Goal: Task Accomplishment & Management: Manage account settings

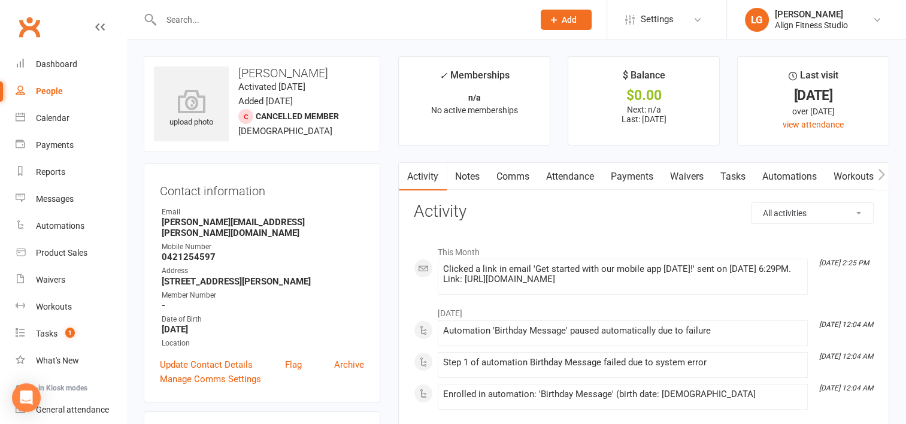
click at [225, 14] on input "text" at bounding box center [341, 19] width 368 height 17
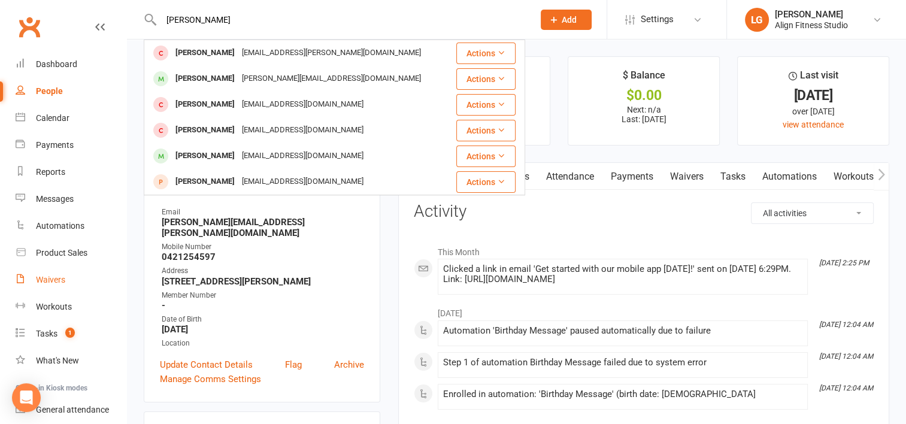
type input "greta"
click at [53, 280] on div "Waivers" at bounding box center [50, 280] width 29 height 10
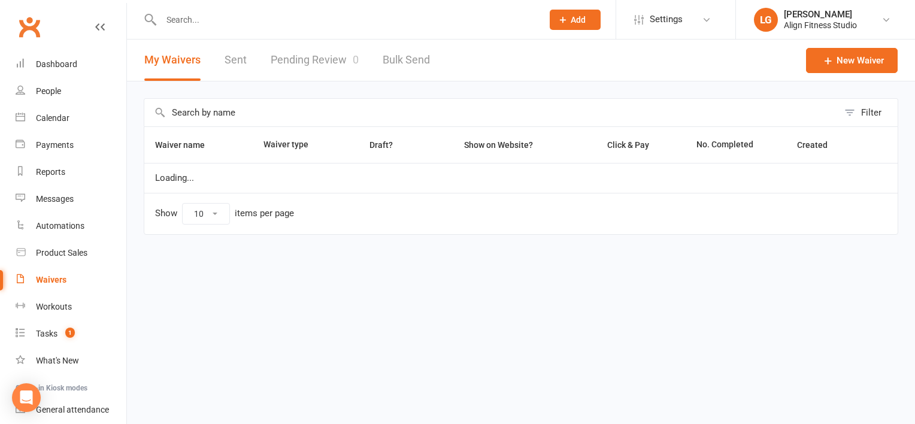
select select "100"
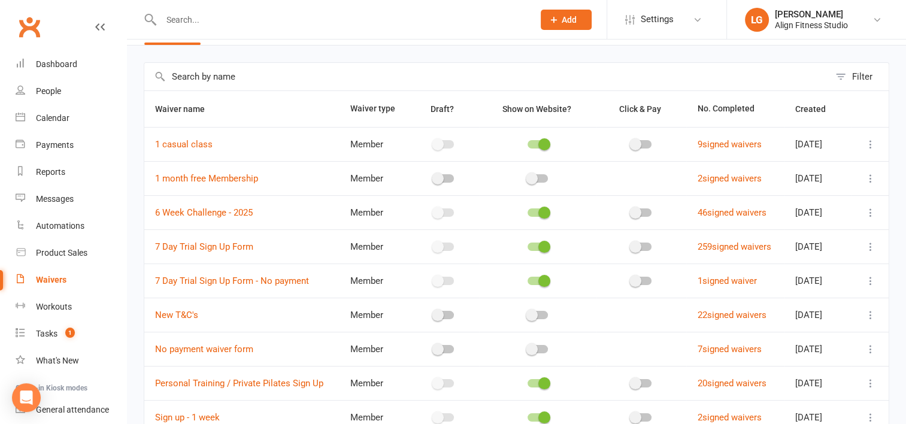
scroll to position [38, 0]
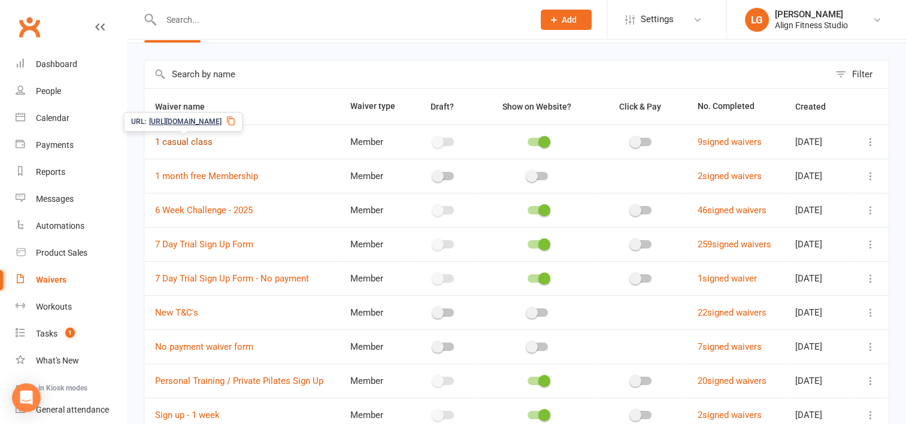
click at [195, 139] on link "1 casual class" at bounding box center [183, 141] width 57 height 11
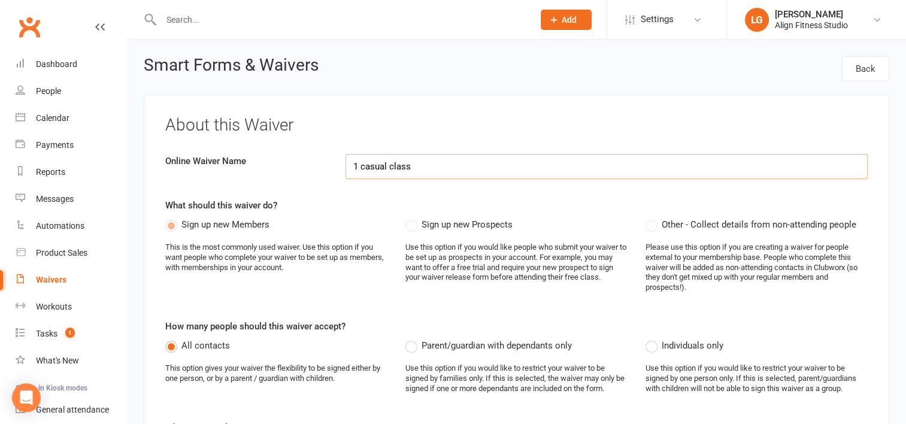
select select "applies_to_all_signees"
select select "copy_answers_for_primary_signee"
select select "select"
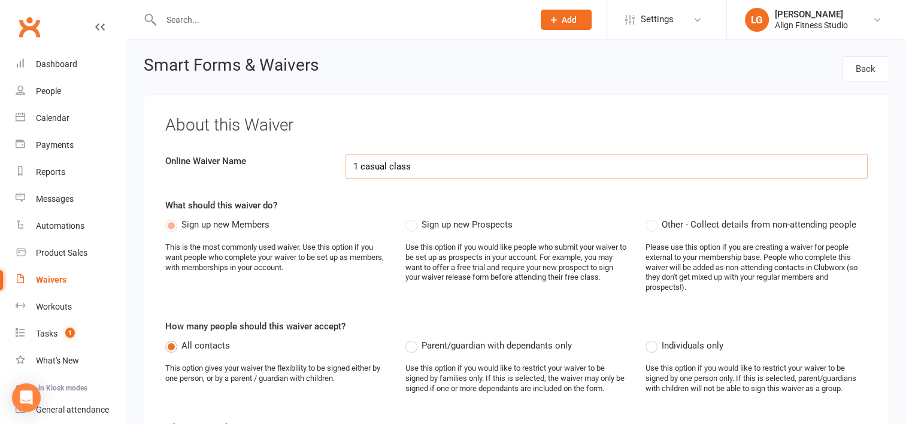
select select "select"
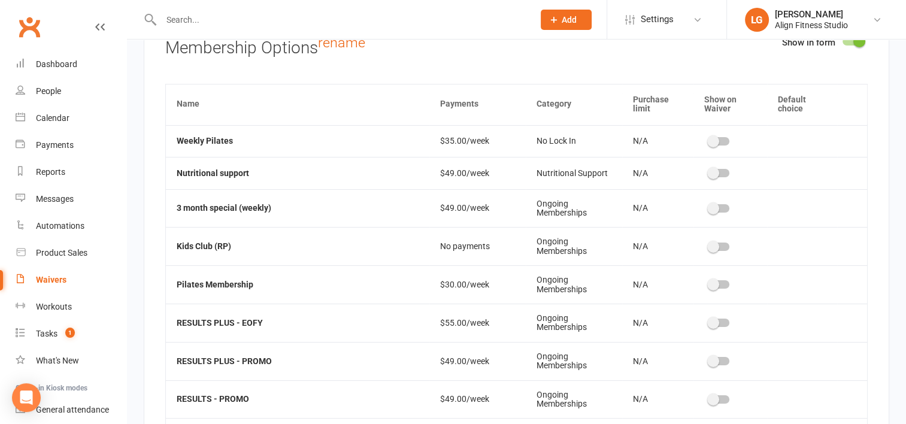
scroll to position [369, 0]
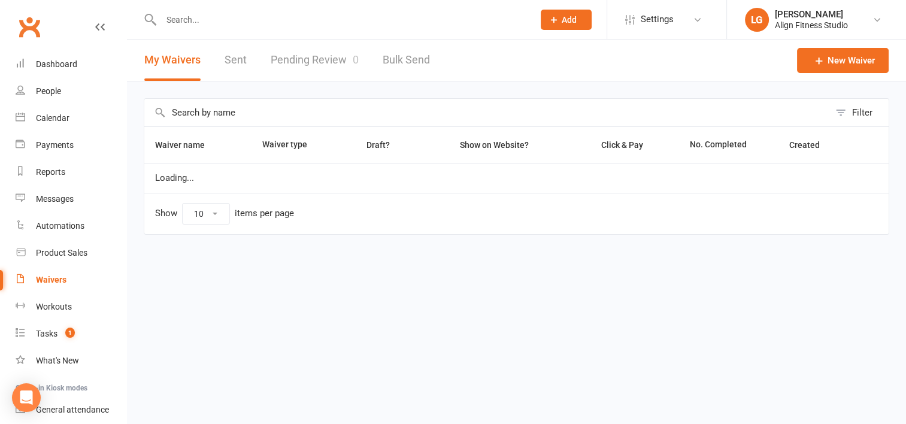
select select "100"
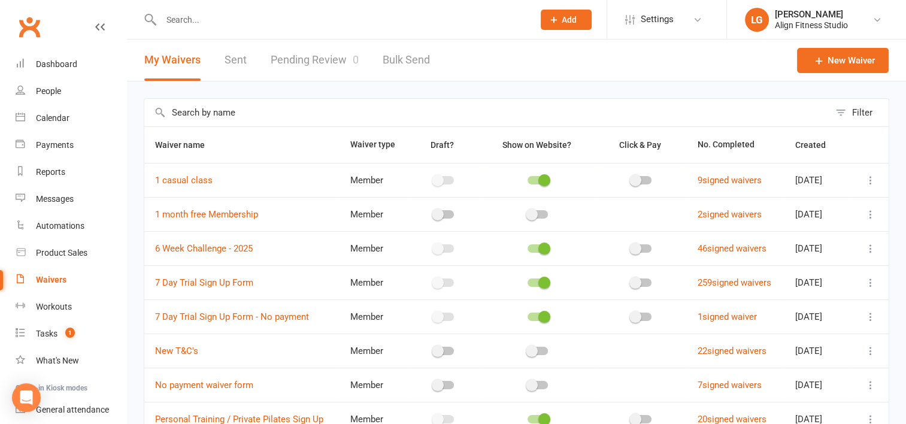
click at [872, 180] on icon at bounding box center [870, 180] width 12 height 12
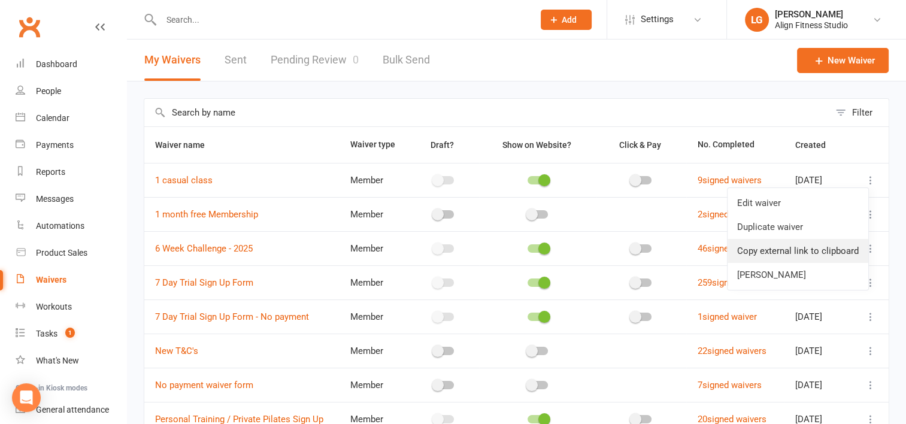
click at [805, 249] on link "Copy external link to clipboard" at bounding box center [797, 251] width 141 height 24
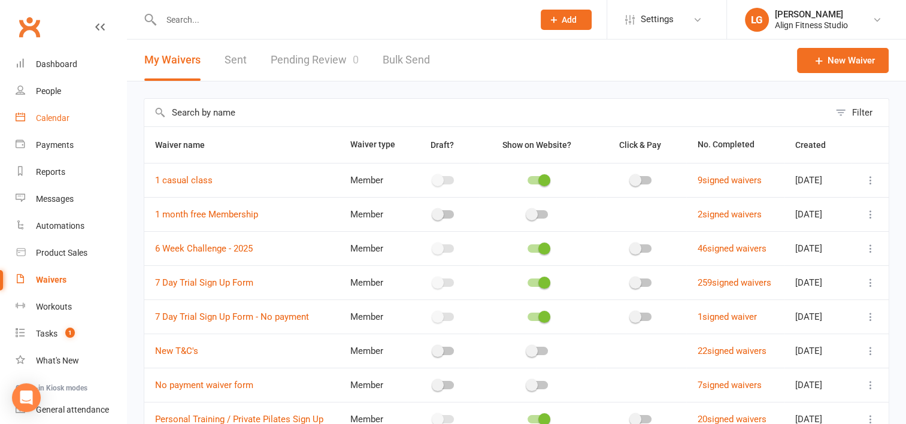
click at [63, 113] on link "Calendar" at bounding box center [71, 118] width 111 height 27
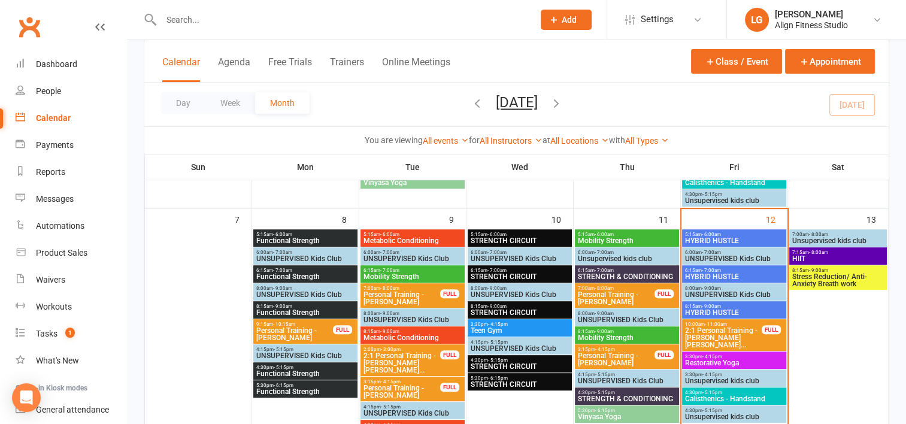
scroll to position [283, 0]
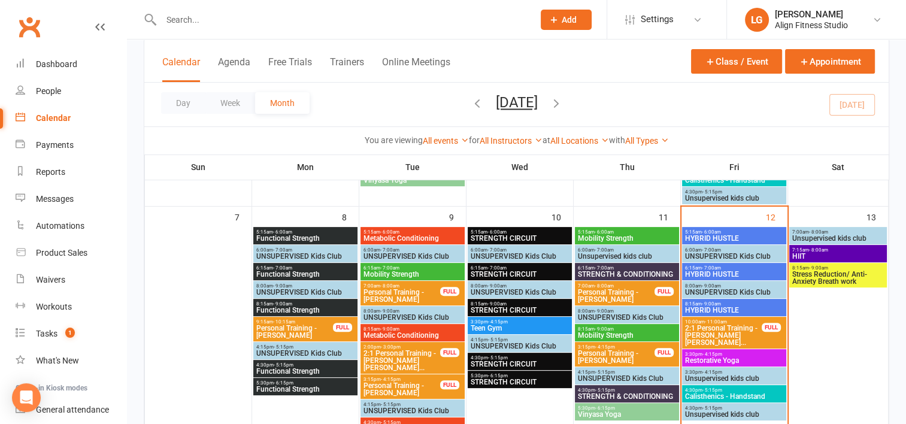
click at [829, 251] on span "7:15am - 8:00am" at bounding box center [837, 249] width 93 height 5
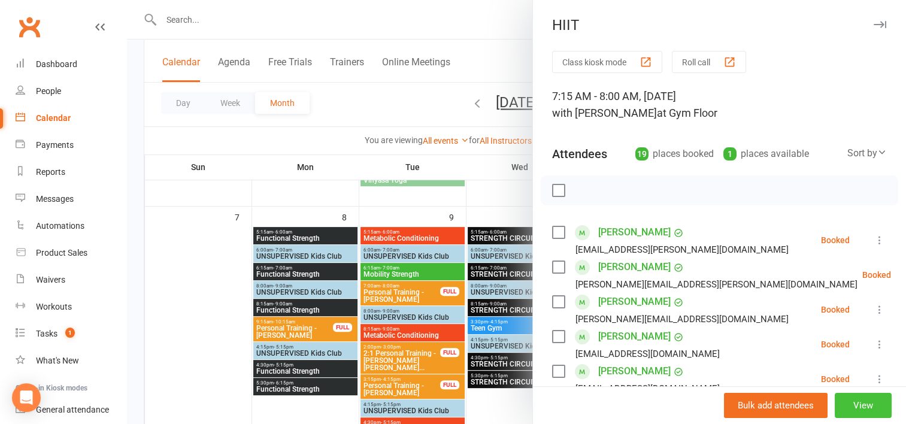
click at [849, 403] on button "View" at bounding box center [862, 405] width 57 height 25
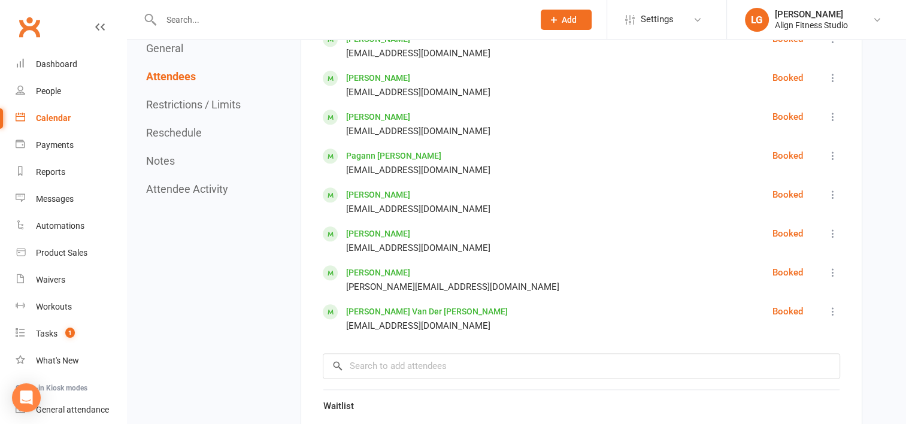
scroll to position [1568, 0]
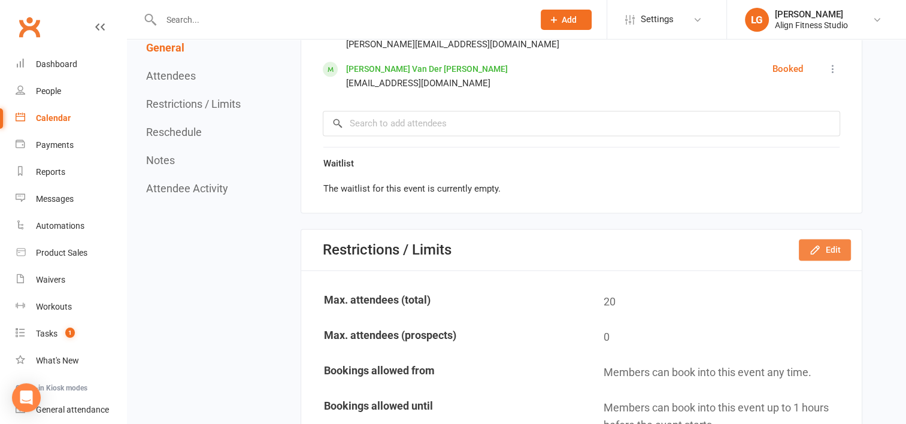
click at [824, 239] on button "Edit" at bounding box center [825, 250] width 52 height 22
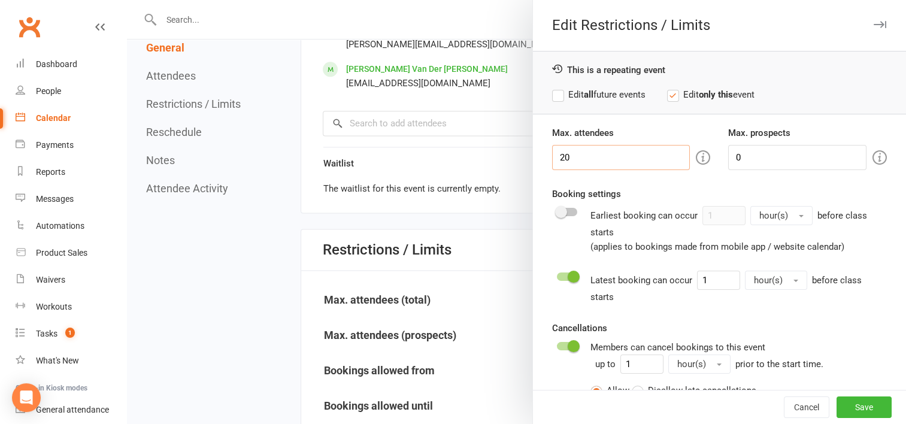
click at [591, 148] on input "20" at bounding box center [621, 157] width 138 height 25
type input "2"
click at [482, 57] on div at bounding box center [516, 212] width 779 height 424
click at [469, 156] on div at bounding box center [516, 212] width 779 height 424
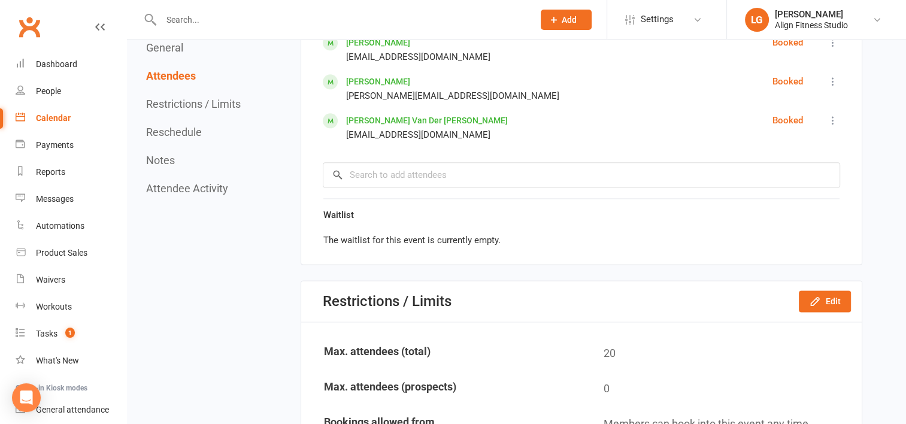
scroll to position [1529, 0]
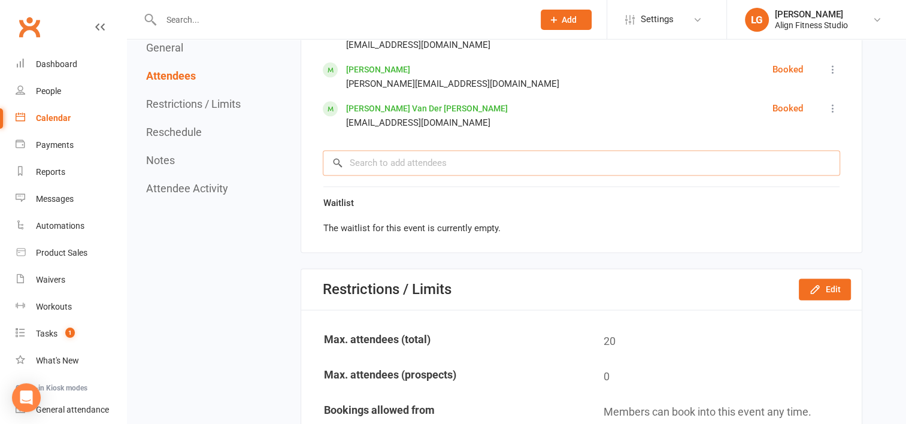
click at [408, 161] on input "search" at bounding box center [581, 162] width 517 height 25
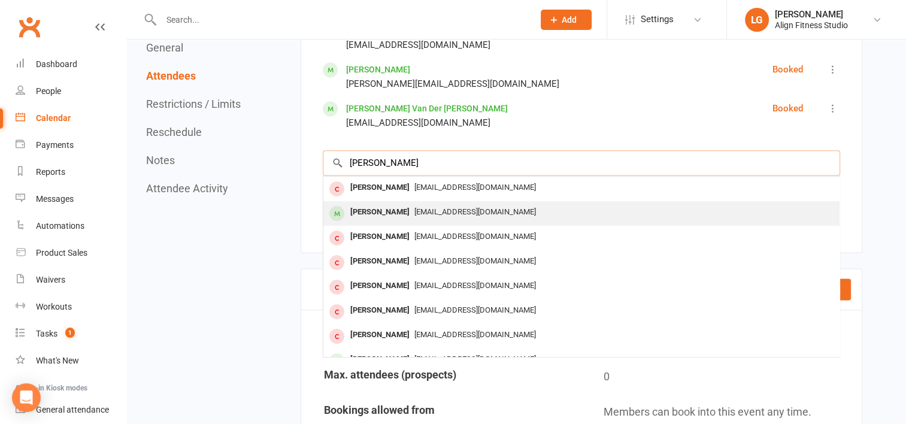
type input "lisa"
click at [394, 213] on div "[PERSON_NAME]" at bounding box center [379, 212] width 69 height 17
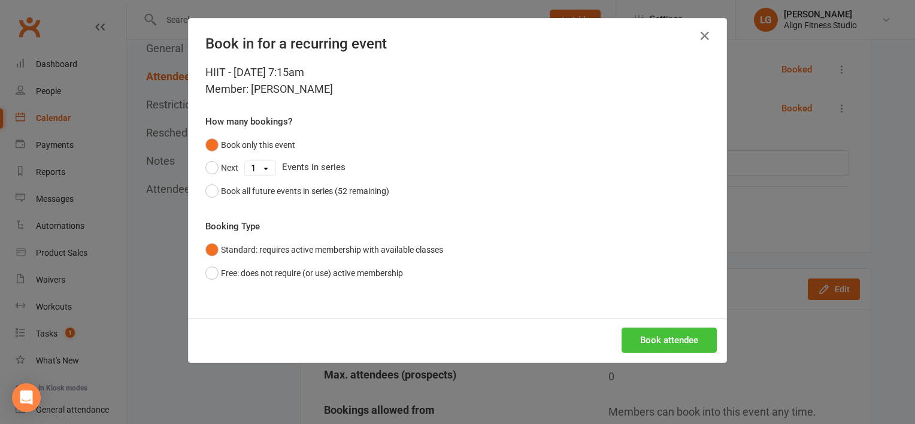
click at [669, 335] on button "Book attendee" at bounding box center [668, 339] width 95 height 25
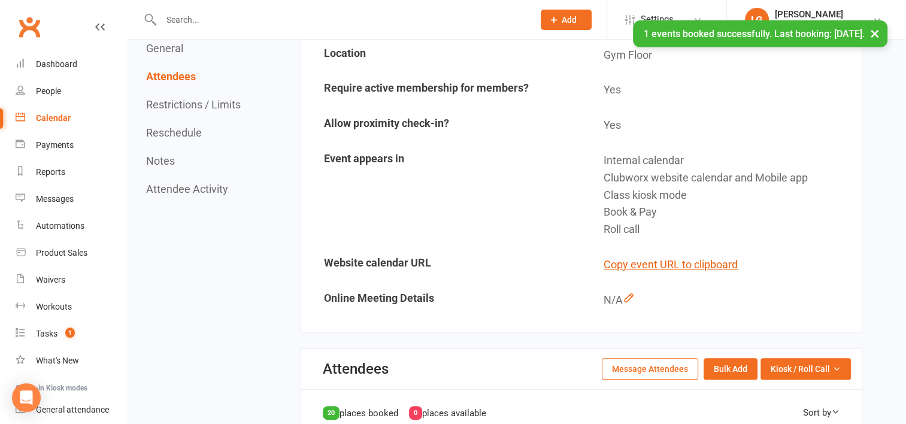
scroll to position [481, 0]
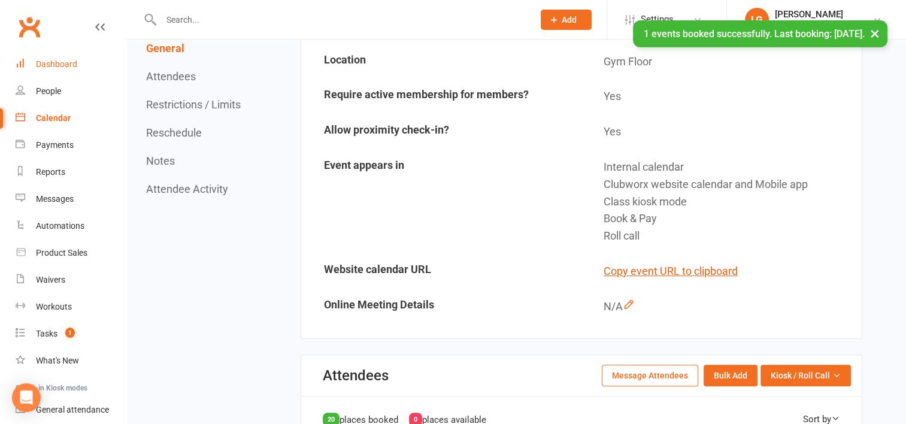
click at [57, 69] on link "Dashboard" at bounding box center [71, 64] width 111 height 27
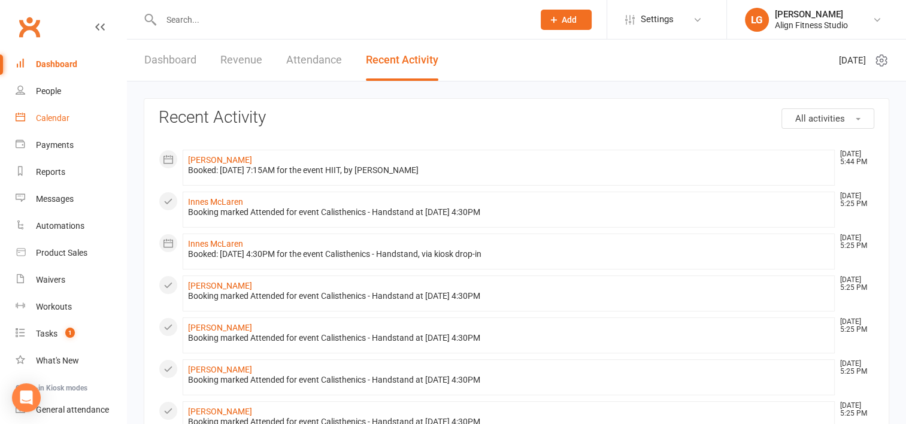
click at [46, 117] on div "Calendar" at bounding box center [53, 118] width 34 height 10
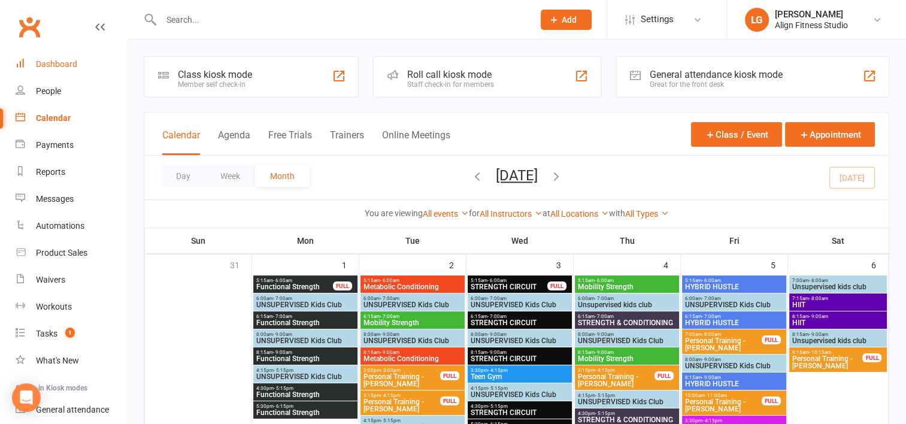
click at [66, 65] on div "Dashboard" at bounding box center [56, 64] width 41 height 10
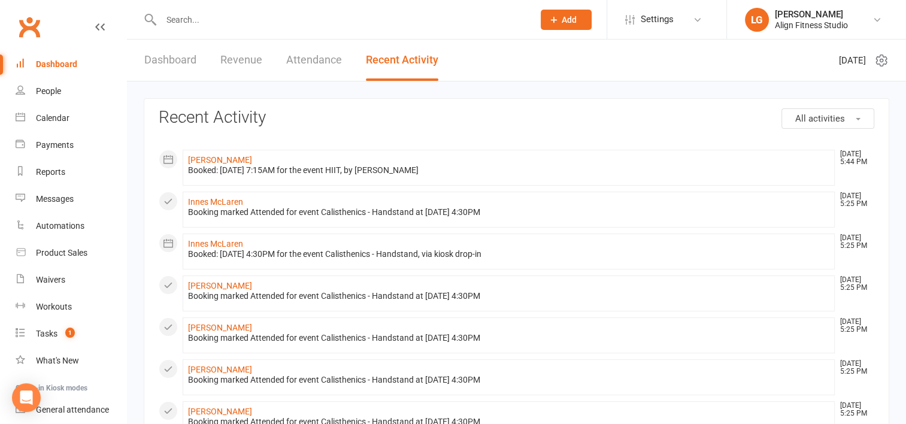
click at [230, 60] on link "Revenue" at bounding box center [241, 60] width 42 height 41
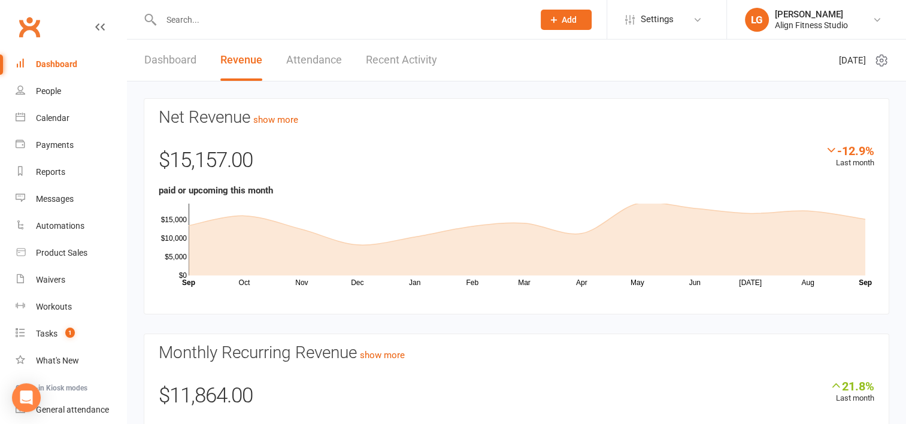
scroll to position [147, 0]
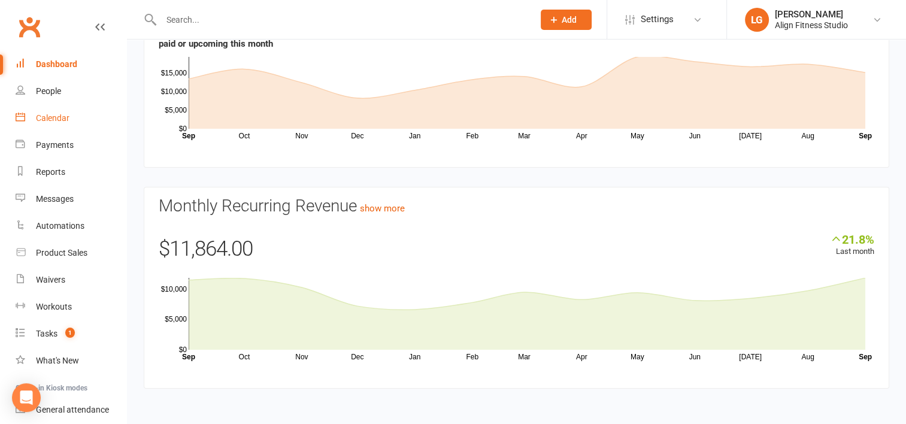
click at [56, 114] on div "Calendar" at bounding box center [53, 118] width 34 height 10
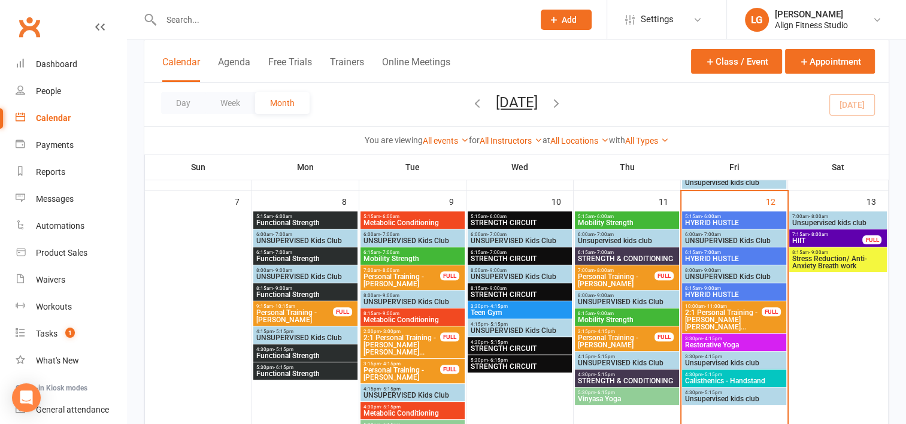
scroll to position [297, 0]
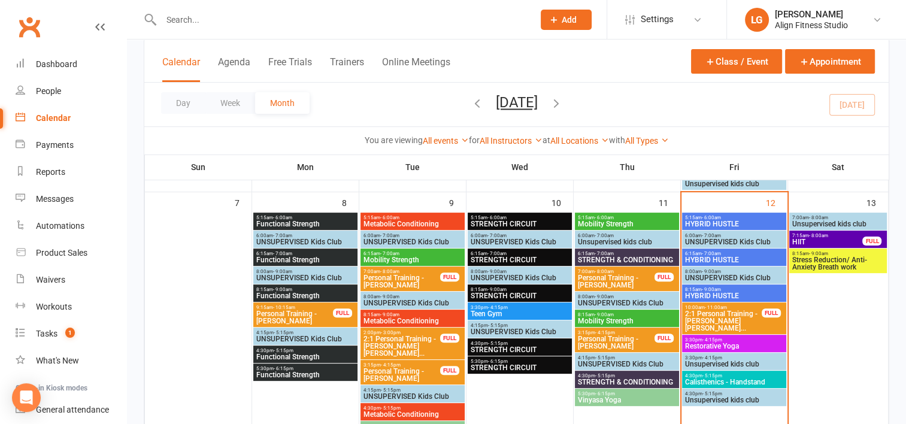
click at [809, 268] on span "Stress Reduction/ Anti-Anxiety Breath work" at bounding box center [837, 263] width 93 height 14
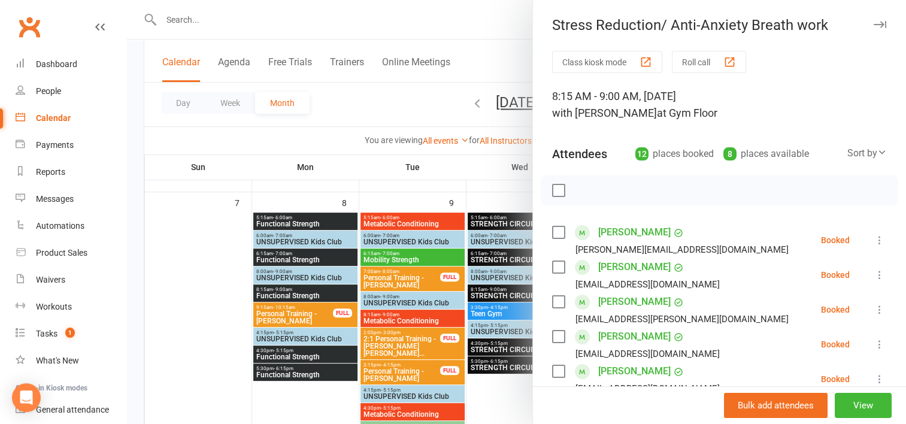
click at [475, 168] on div at bounding box center [516, 212] width 779 height 424
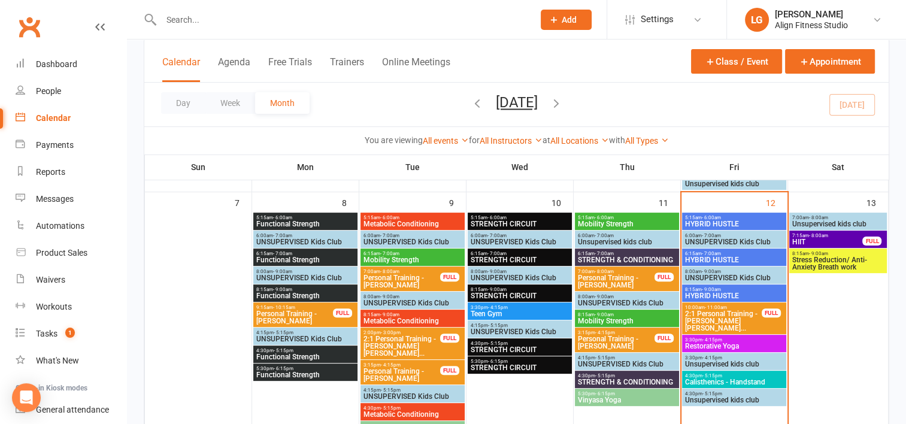
click at [818, 234] on span "- 8:00am" at bounding box center [818, 235] width 19 height 5
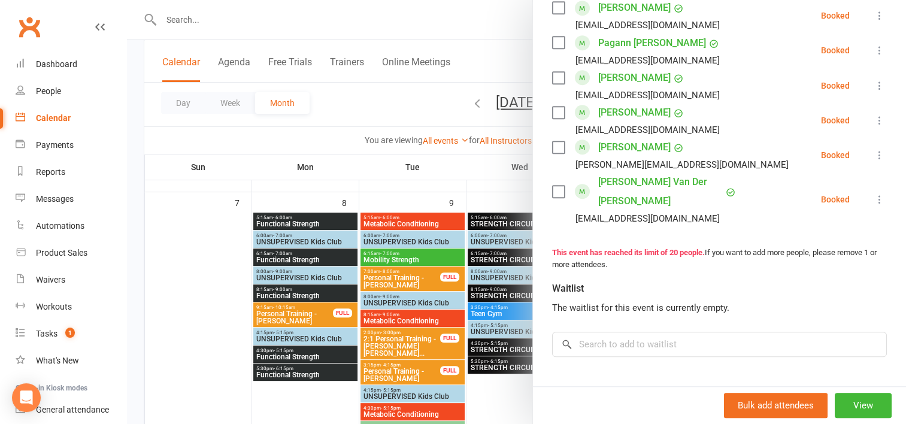
scroll to position [716, 0]
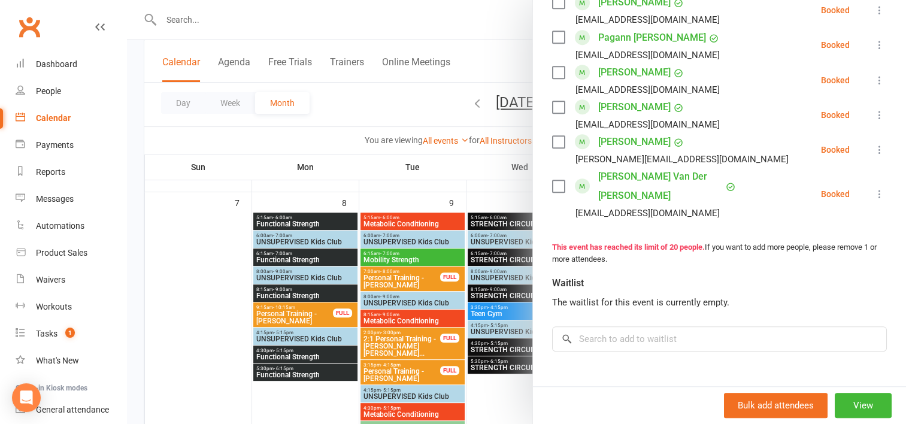
click at [475, 172] on div at bounding box center [516, 212] width 779 height 424
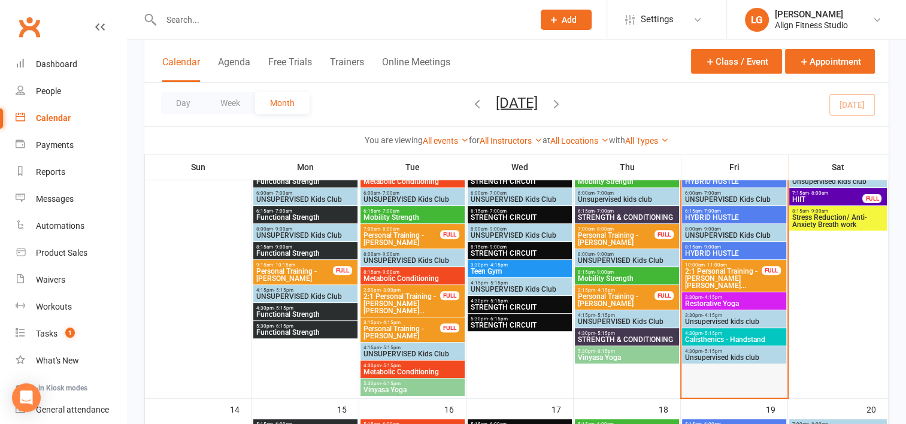
scroll to position [352, 0]
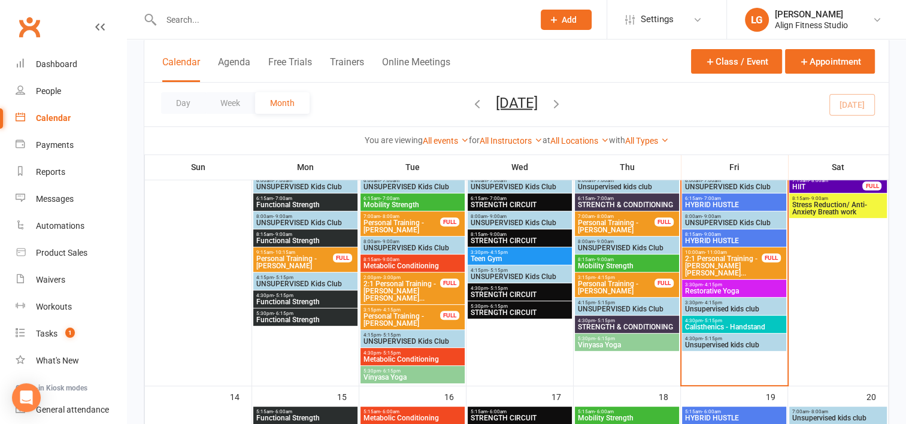
click at [707, 271] on span "2:1 Personal Training - Alison Brett, Bernice Spac..." at bounding box center [723, 266] width 78 height 22
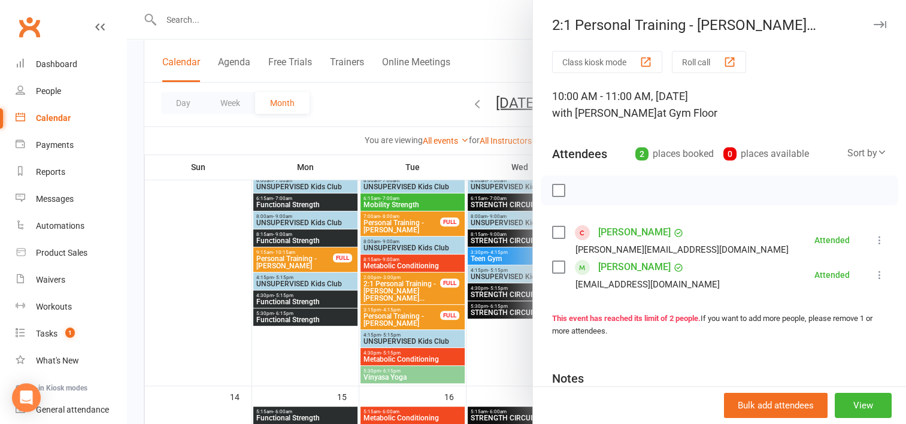
click at [460, 162] on div at bounding box center [516, 212] width 779 height 424
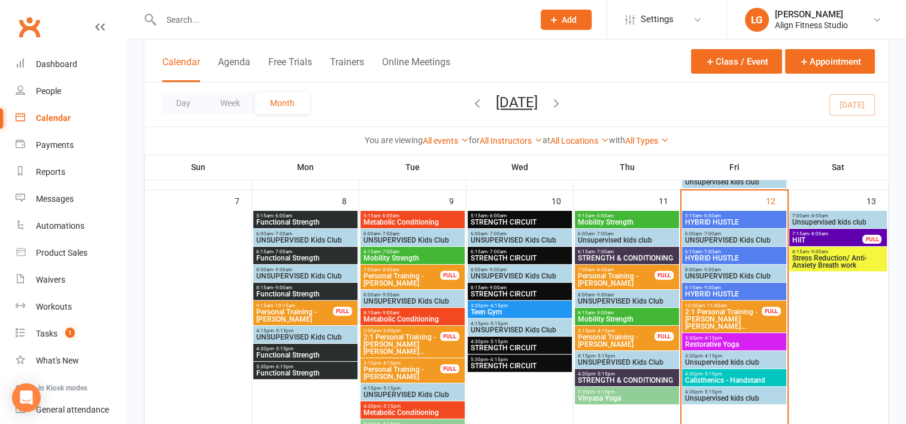
scroll to position [334, 0]
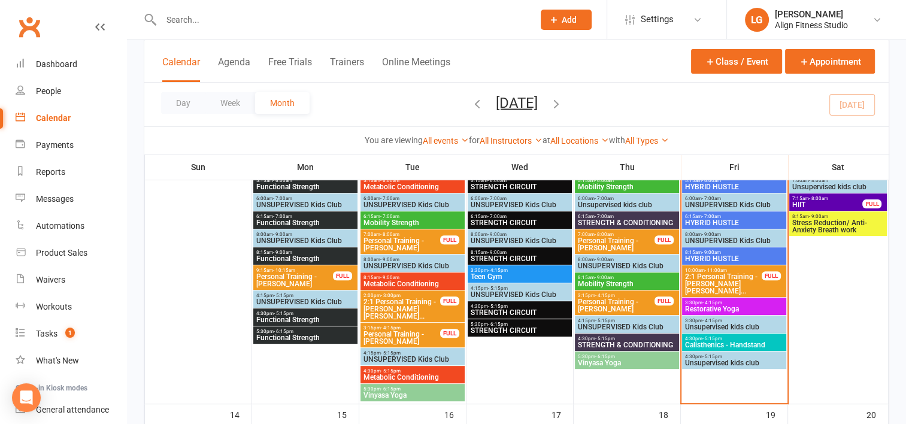
click at [711, 339] on span "- 5:15pm" at bounding box center [712, 338] width 20 height 5
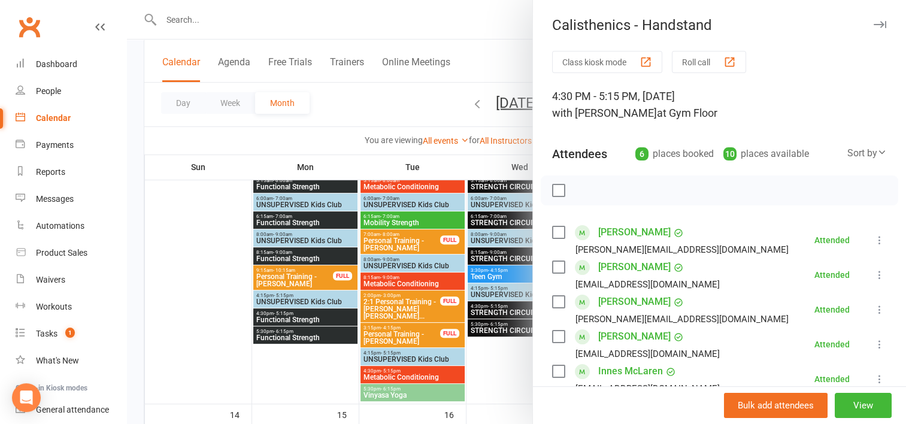
scroll to position [201, 0]
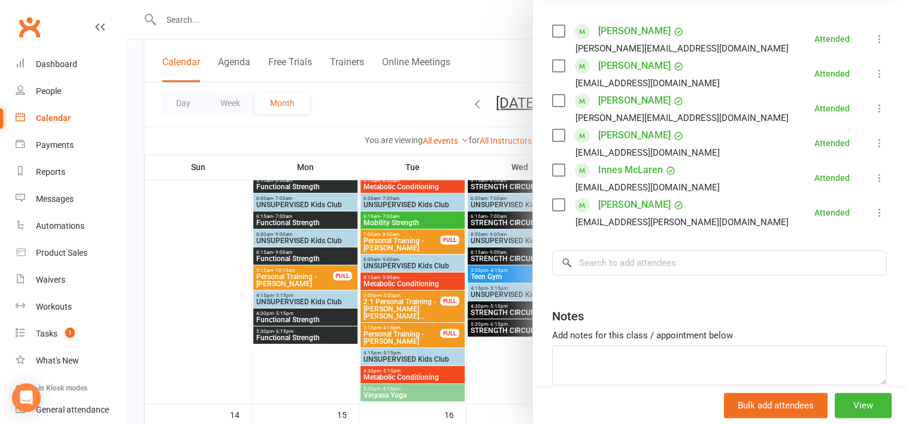
click at [498, 380] on div at bounding box center [516, 212] width 779 height 424
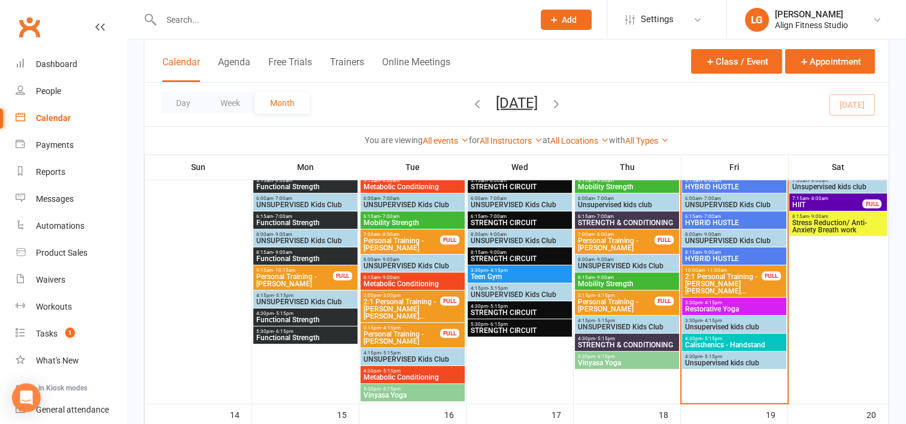
click at [623, 339] on span "4:30pm - 5:15pm" at bounding box center [626, 338] width 99 height 5
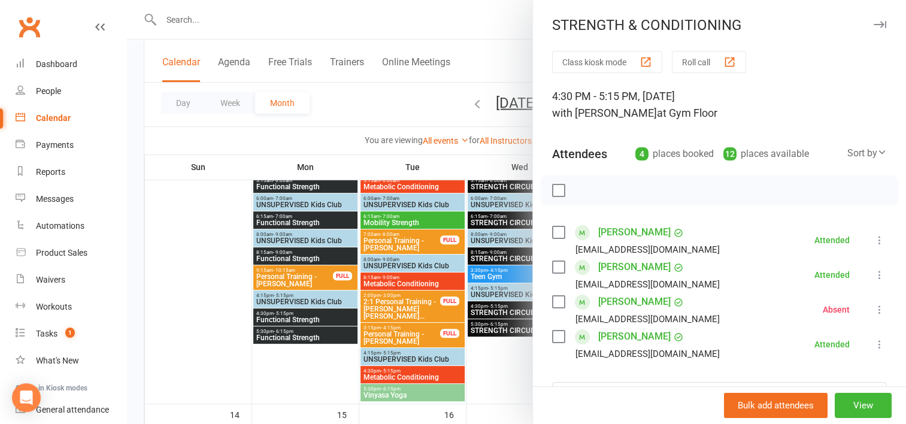
click at [518, 362] on div at bounding box center [516, 212] width 779 height 424
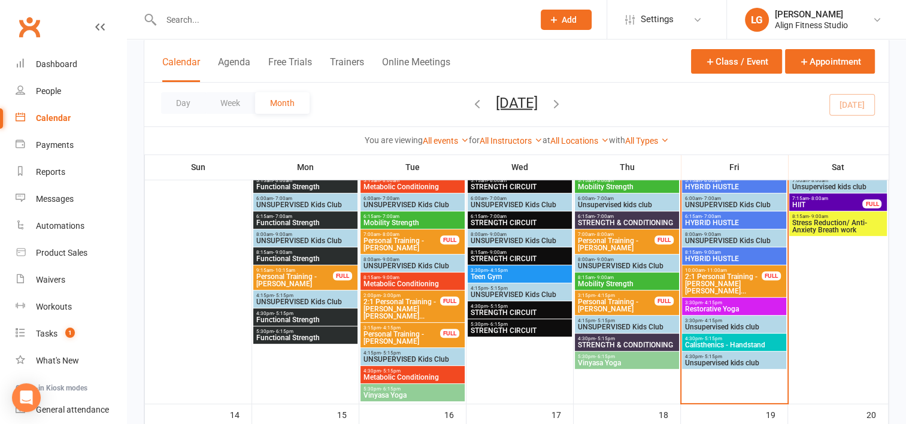
click at [604, 357] on span "- 6:15pm" at bounding box center [605, 356] width 20 height 5
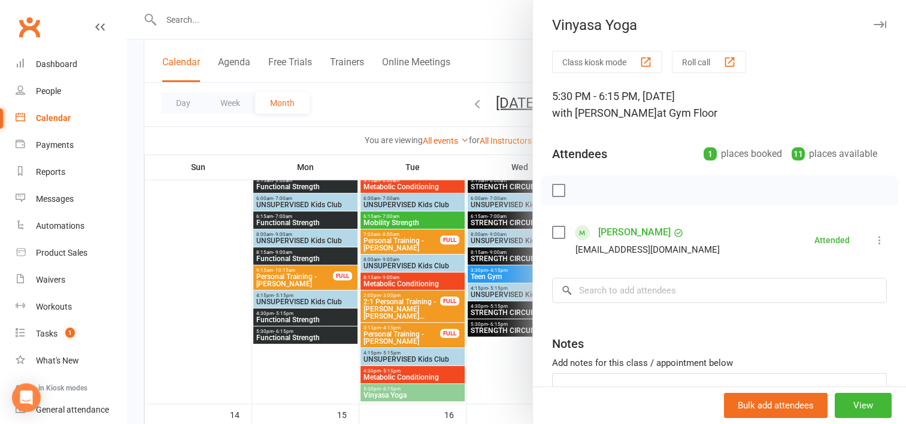
click at [520, 362] on div at bounding box center [516, 212] width 779 height 424
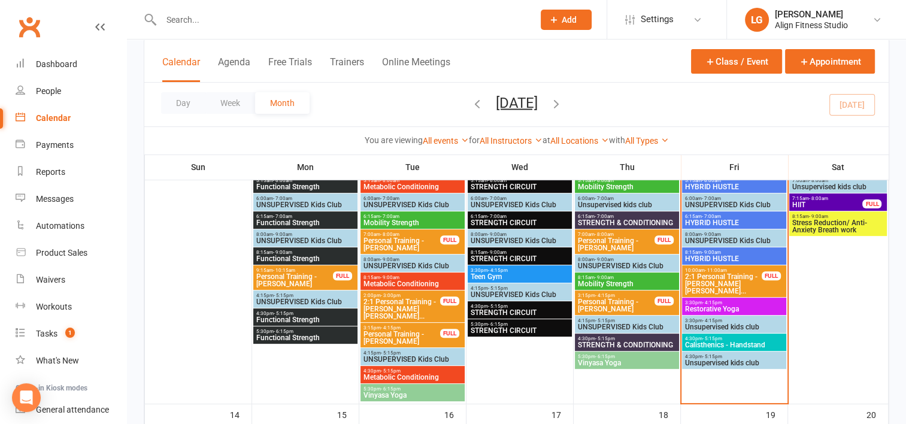
click at [730, 305] on span "Restorative Yoga" at bounding box center [733, 308] width 99 height 7
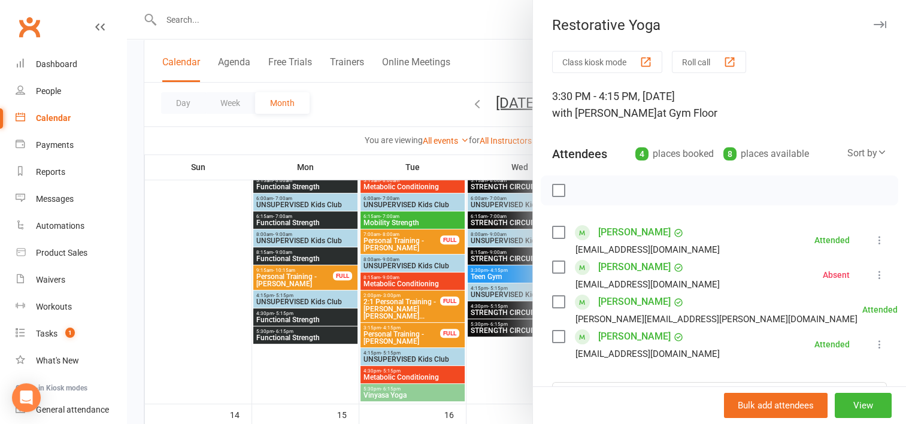
click at [503, 372] on div at bounding box center [516, 212] width 779 height 424
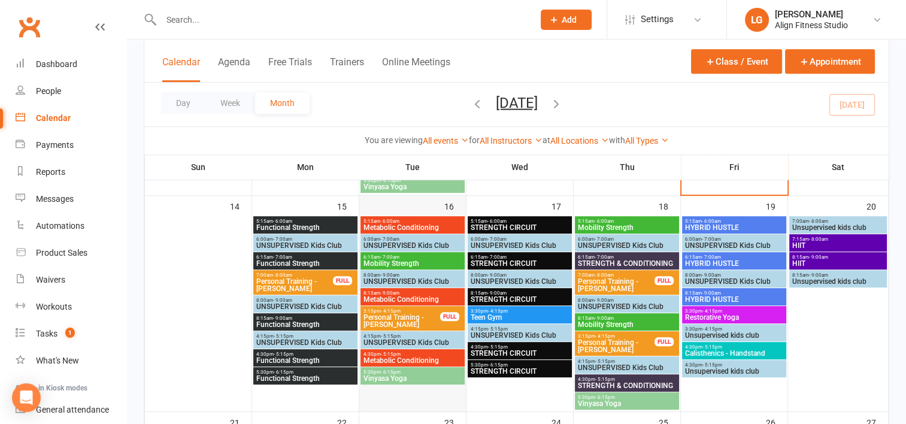
scroll to position [544, 0]
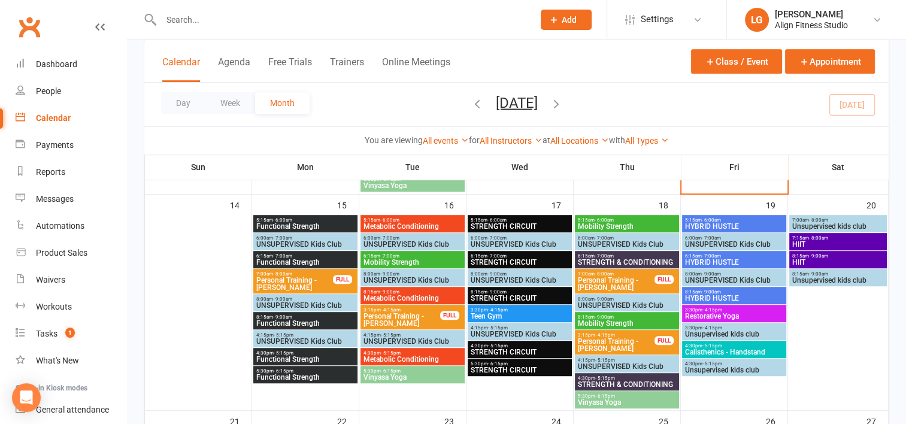
click at [316, 223] on span "Functional Strength" at bounding box center [305, 226] width 99 height 7
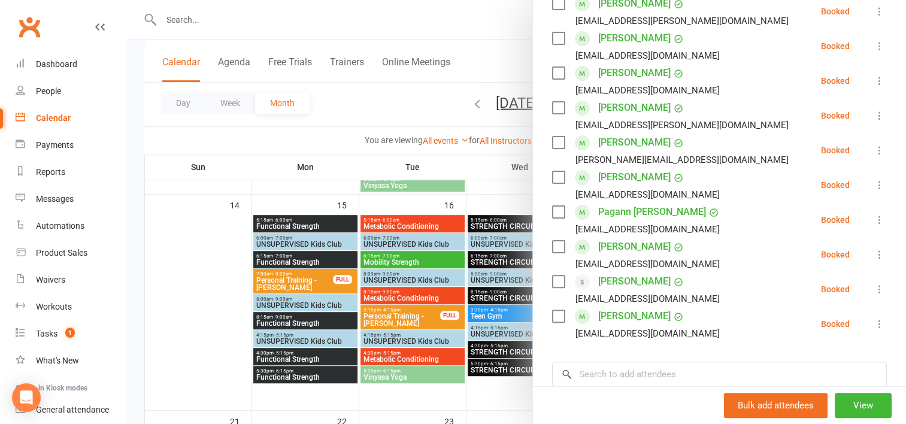
scroll to position [299, 0]
click at [495, 184] on div at bounding box center [516, 212] width 779 height 424
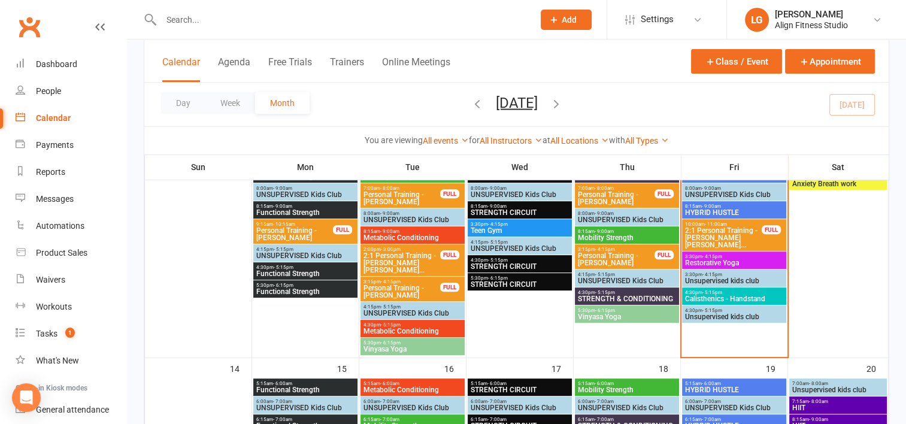
scroll to position [354, 0]
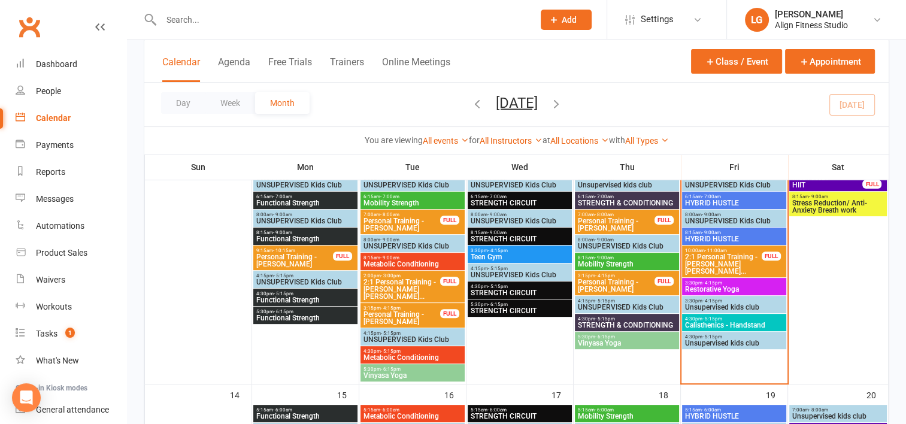
click at [720, 287] on span "Restorative Yoga" at bounding box center [733, 289] width 99 height 7
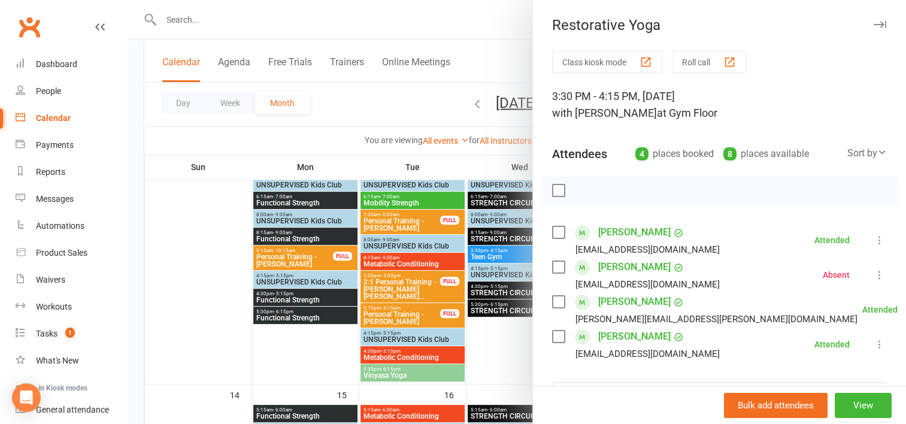
click at [632, 266] on link "Ashleigh McCabe" at bounding box center [634, 266] width 72 height 19
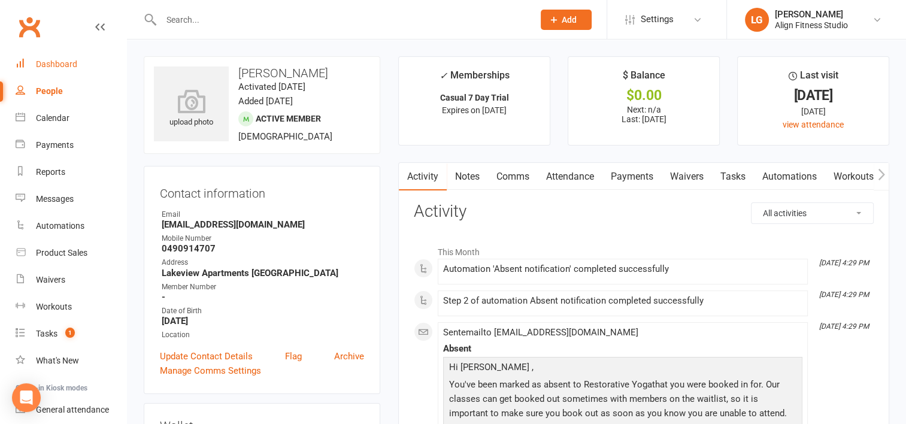
click at [67, 63] on div "Dashboard" at bounding box center [56, 64] width 41 height 10
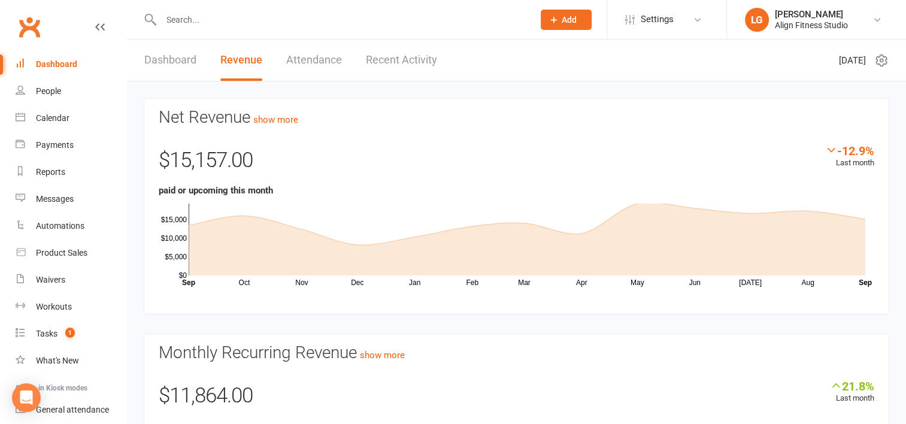
click at [323, 62] on link "Attendance" at bounding box center [314, 60] width 56 height 41
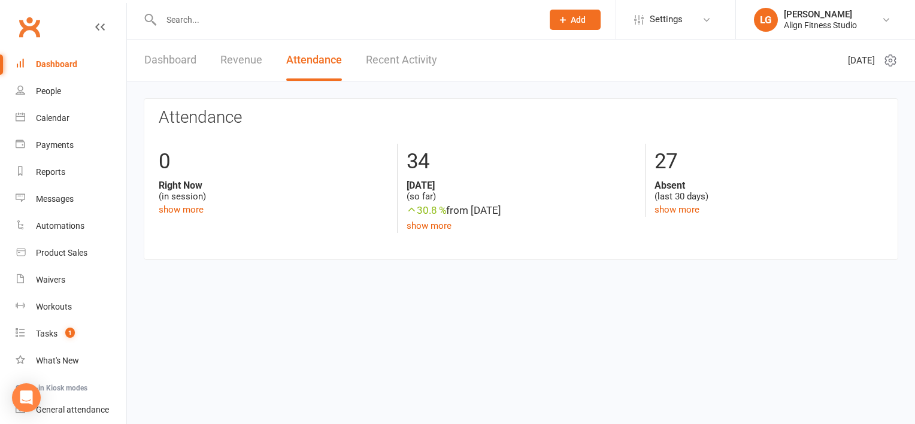
click at [406, 53] on link "Recent Activity" at bounding box center [401, 60] width 71 height 41
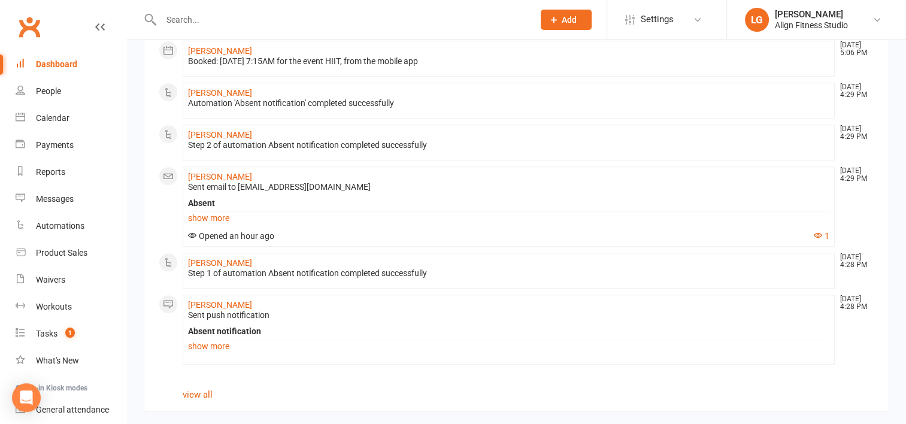
scroll to position [818, 0]
click at [38, 114] on div "Calendar" at bounding box center [53, 118] width 34 height 10
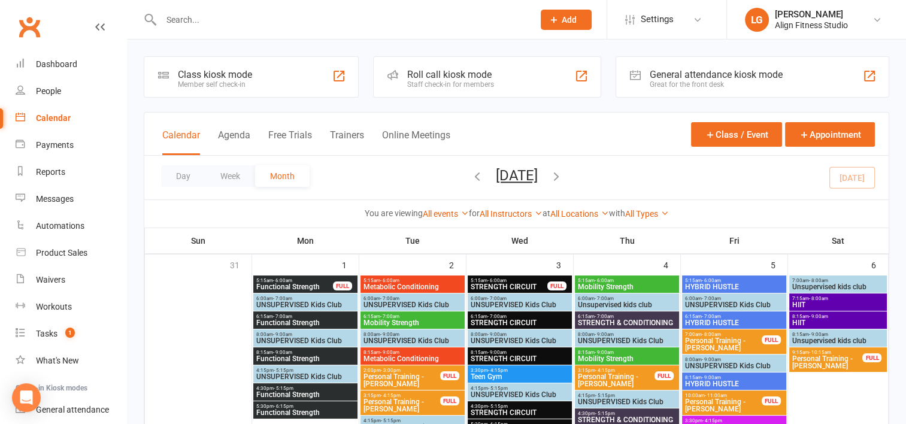
scroll to position [237, 0]
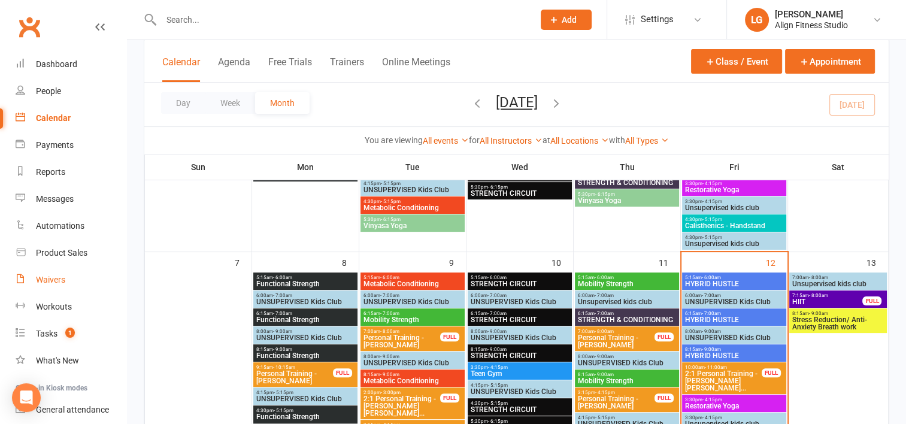
click at [57, 281] on div "Waivers" at bounding box center [50, 280] width 29 height 10
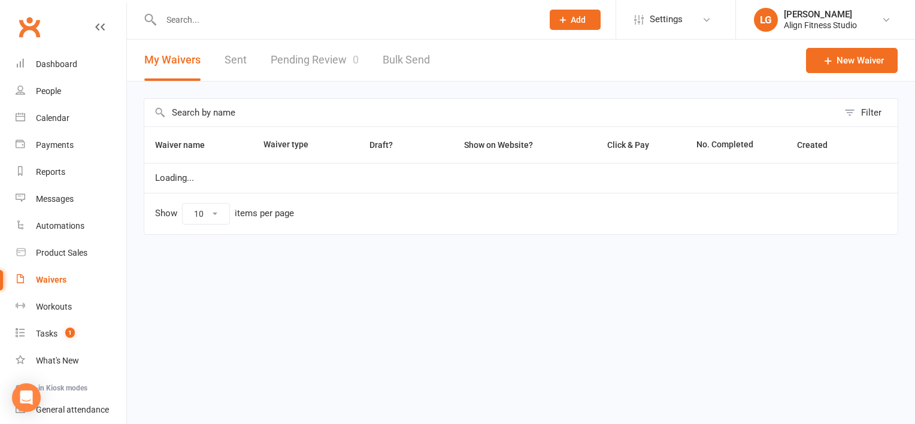
select select "100"
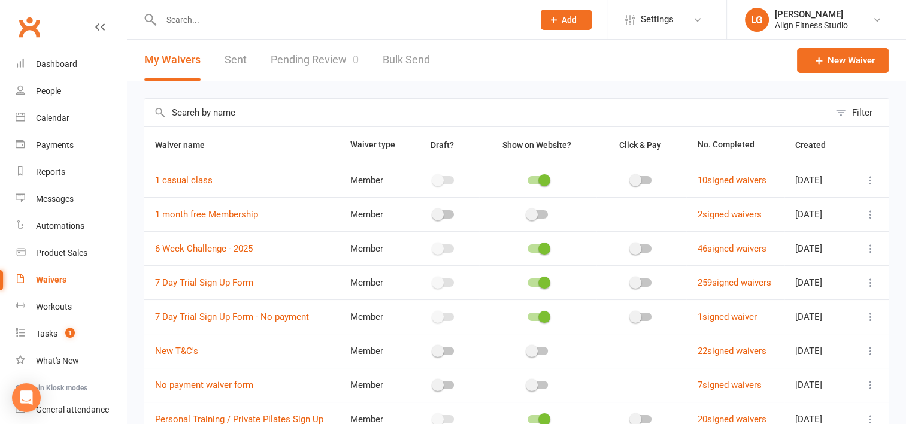
click at [312, 60] on link "Pending Review 0" at bounding box center [315, 60] width 88 height 41
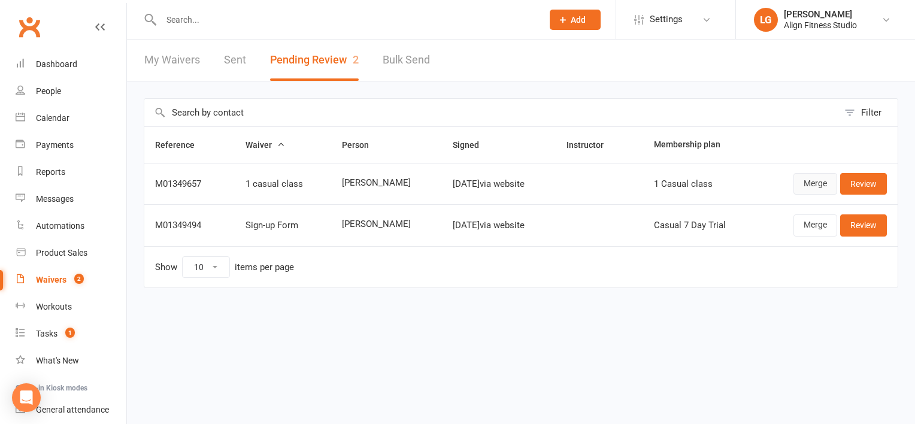
click at [818, 184] on link "Merge" at bounding box center [815, 184] width 44 height 22
click at [866, 178] on link "Review" at bounding box center [863, 184] width 47 height 22
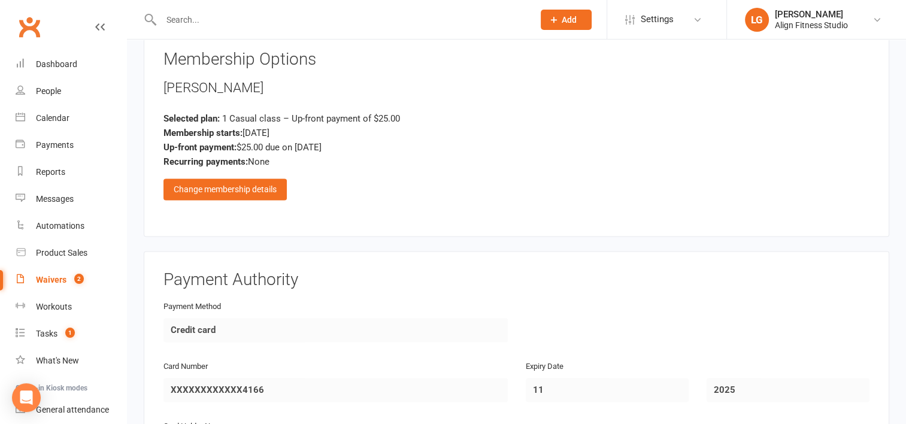
scroll to position [1845, 0]
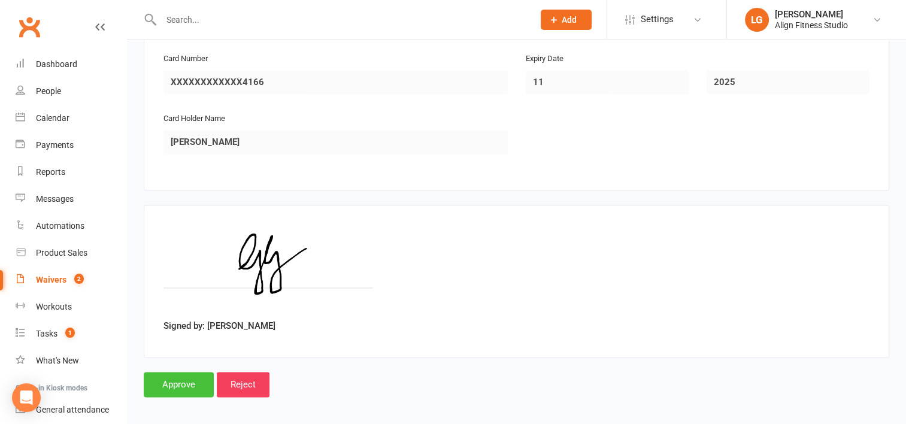
click at [190, 376] on input "Approve" at bounding box center [179, 384] width 70 height 25
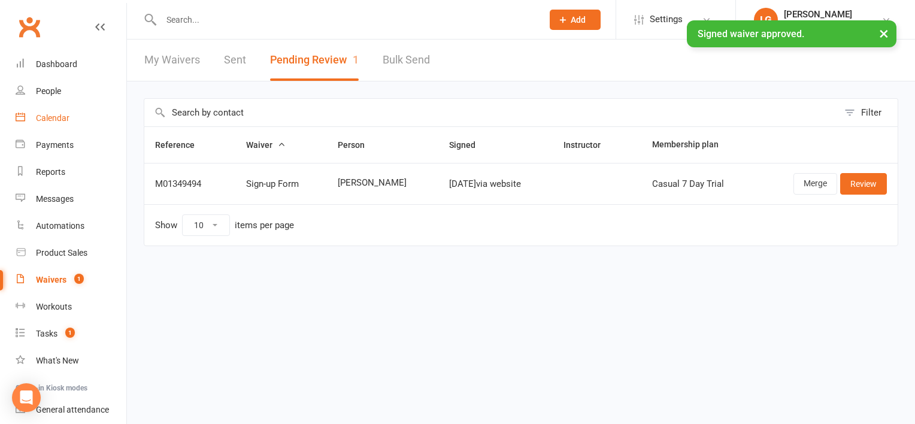
click at [59, 124] on link "Calendar" at bounding box center [71, 118] width 111 height 27
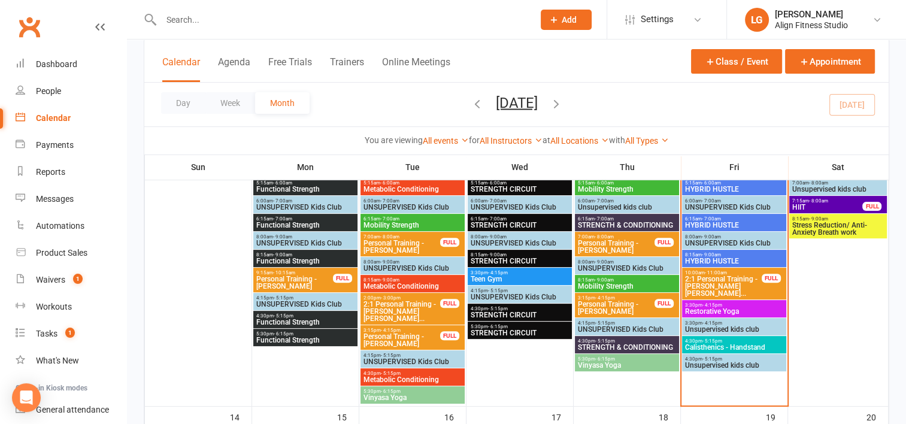
scroll to position [308, 0]
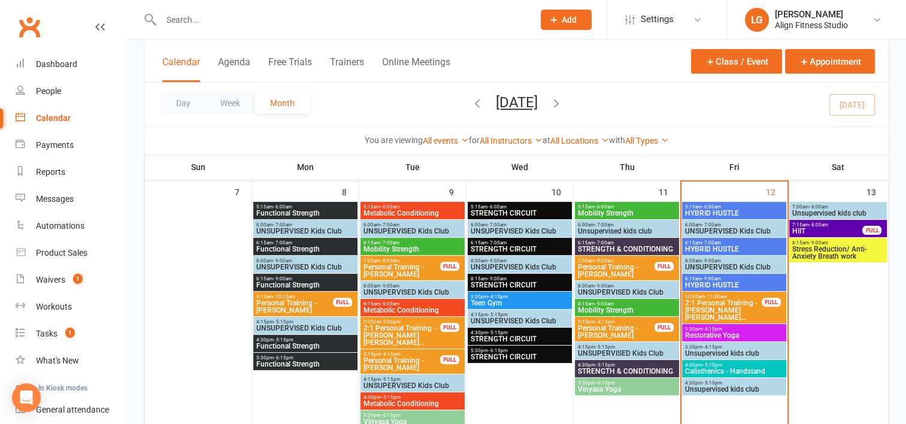
click at [815, 224] on span "- 8:00am" at bounding box center [818, 224] width 19 height 5
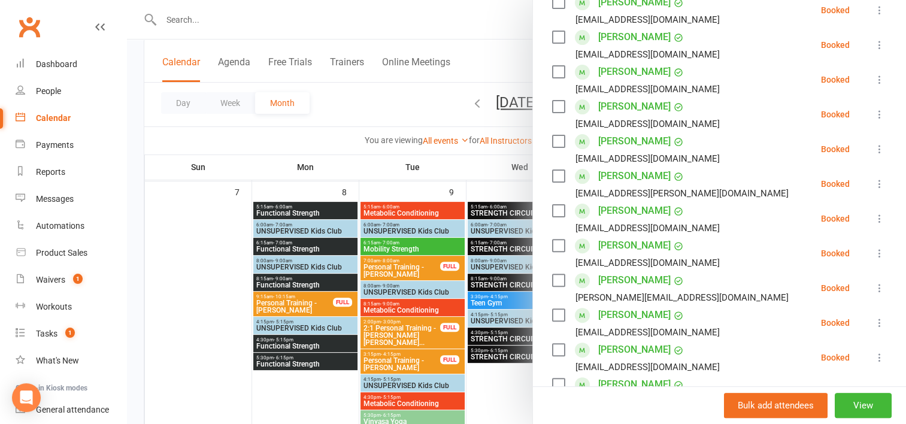
scroll to position [322, 0]
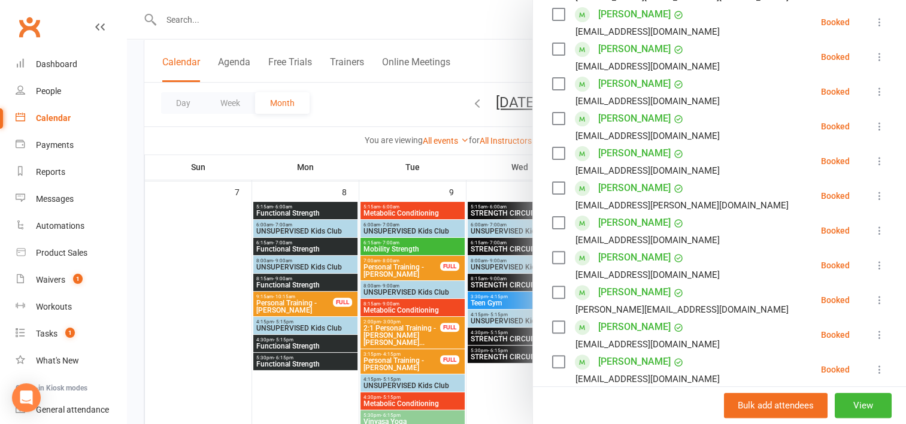
click at [873, 89] on icon at bounding box center [879, 92] width 12 height 12
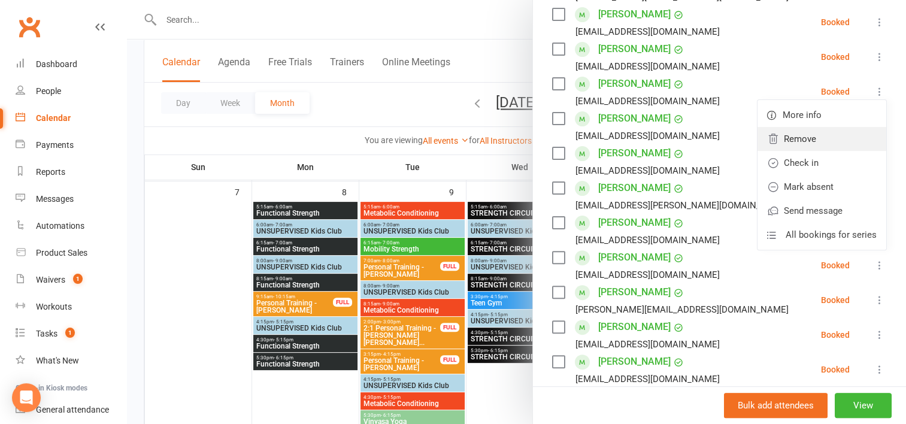
click at [789, 139] on link "Remove" at bounding box center [821, 139] width 129 height 24
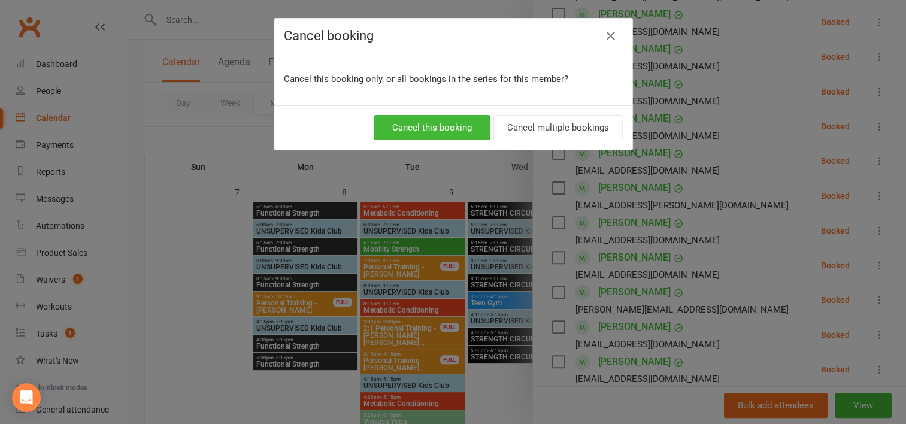
click at [722, 125] on div "Cancel booking Cancel this booking only, or all bookings in the series for this…" at bounding box center [453, 212] width 906 height 424
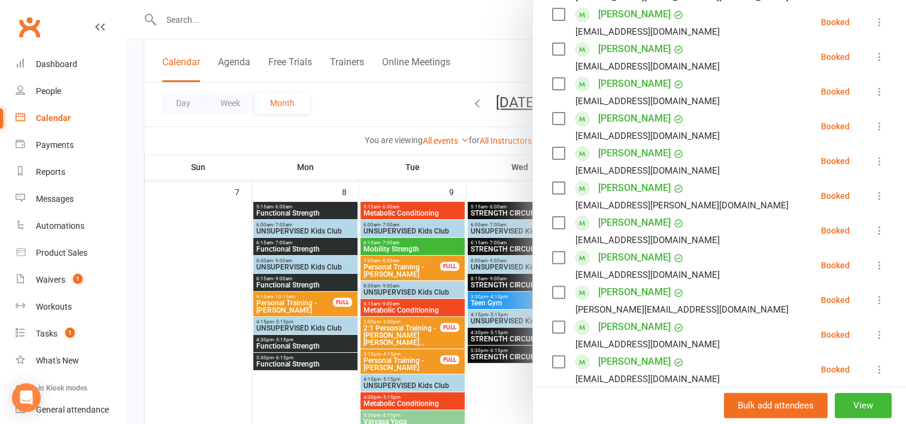
click at [873, 91] on icon at bounding box center [879, 92] width 12 height 12
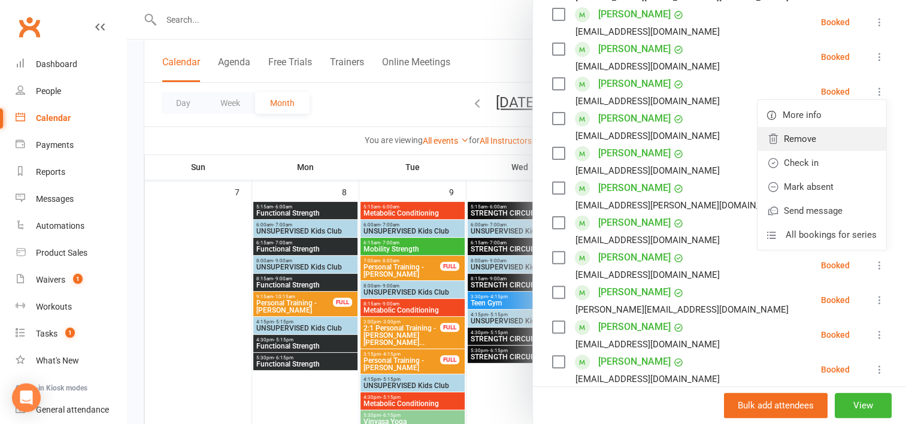
click at [790, 144] on link "Remove" at bounding box center [821, 139] width 129 height 24
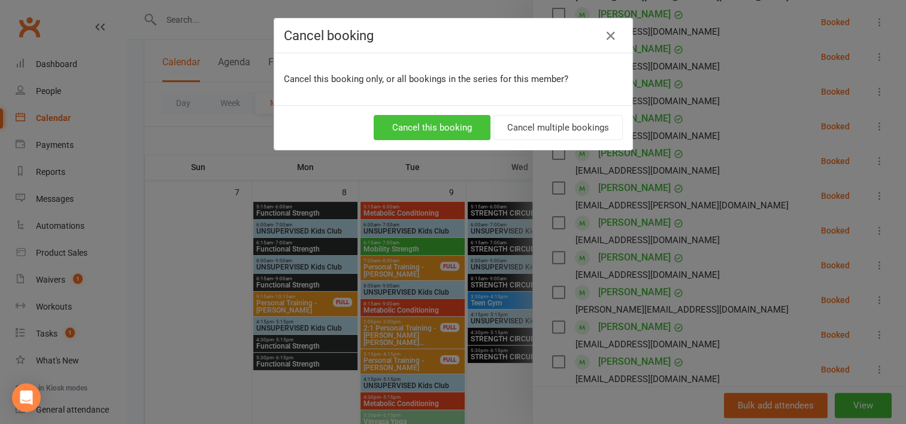
click at [424, 127] on button "Cancel this booking" at bounding box center [432, 127] width 117 height 25
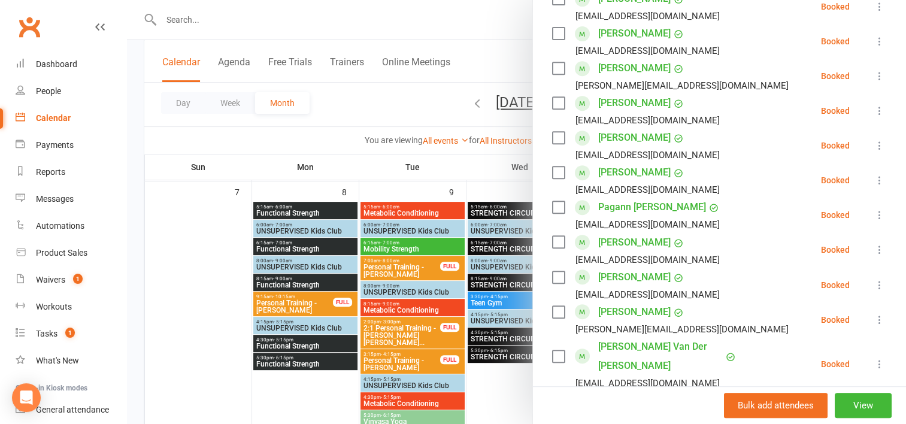
scroll to position [711, 0]
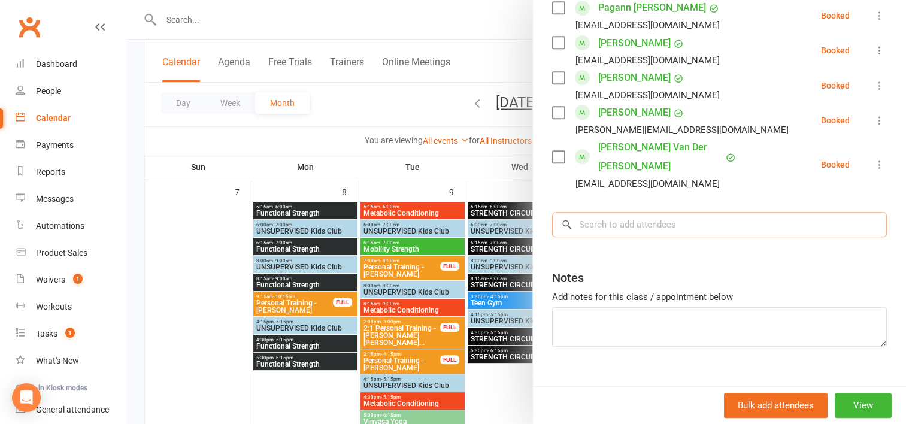
click at [596, 212] on input "search" at bounding box center [719, 224] width 335 height 25
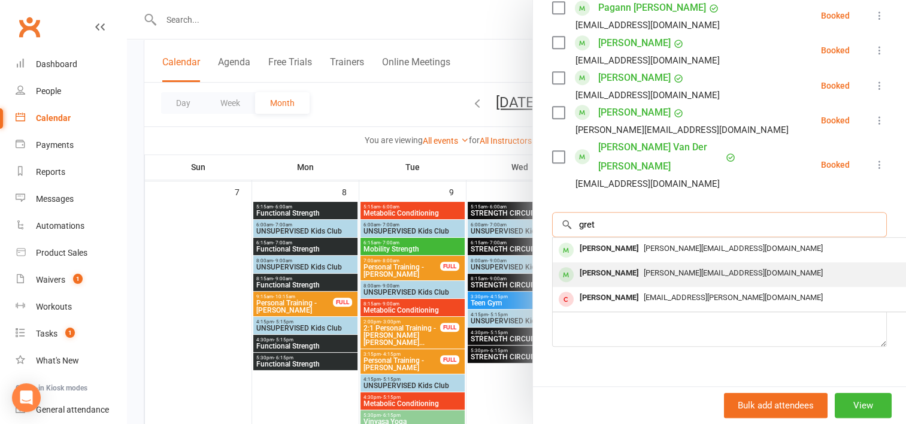
type input "gret"
click at [617, 265] on div "Greta Gercovich" at bounding box center [609, 273] width 69 height 17
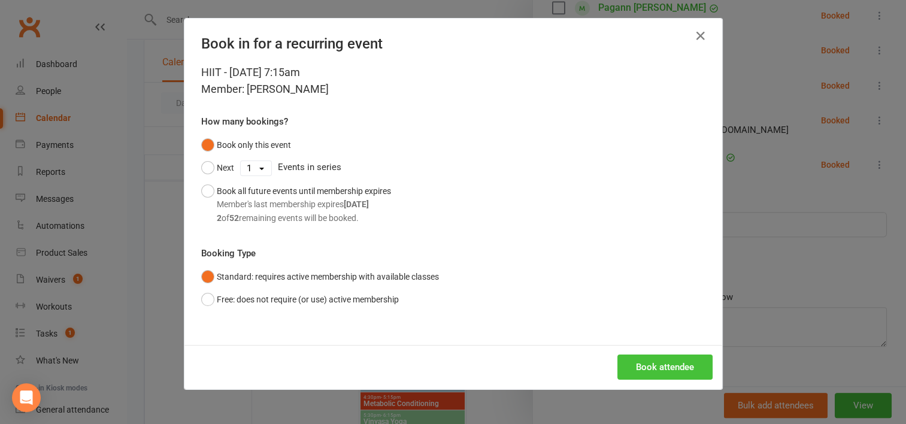
click at [668, 362] on button "Book attendee" at bounding box center [664, 366] width 95 height 25
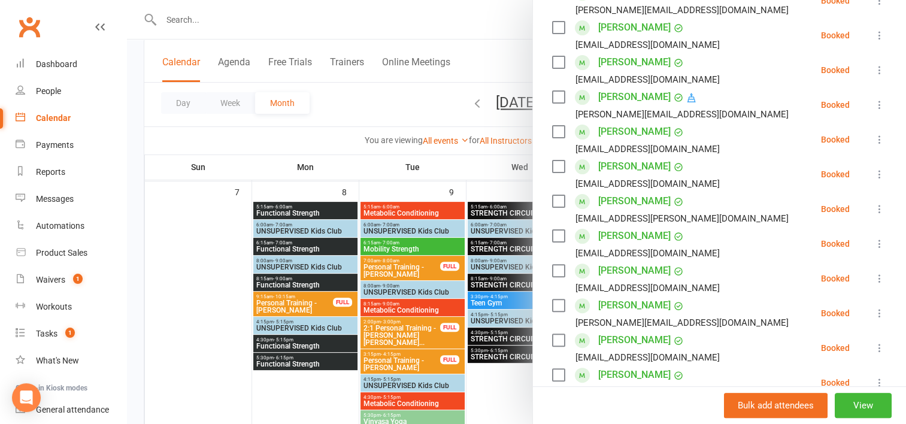
scroll to position [299, 0]
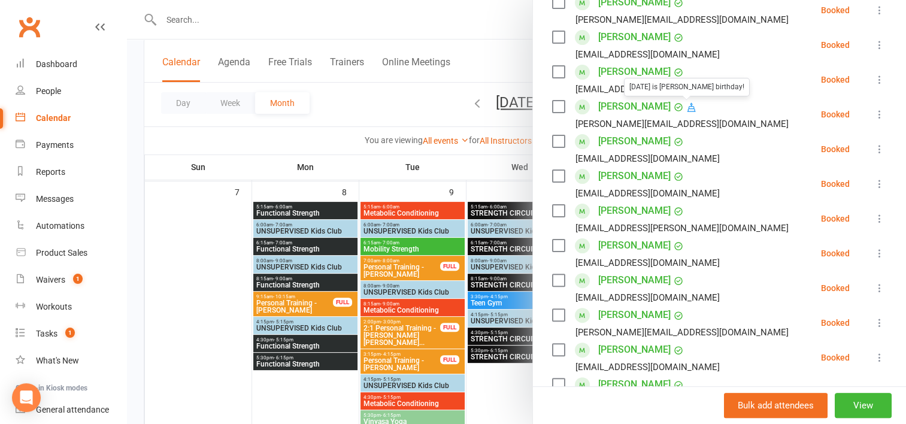
click at [686, 110] on icon at bounding box center [691, 107] width 11 height 11
click at [608, 103] on link "Greta Gercovich" at bounding box center [634, 106] width 72 height 19
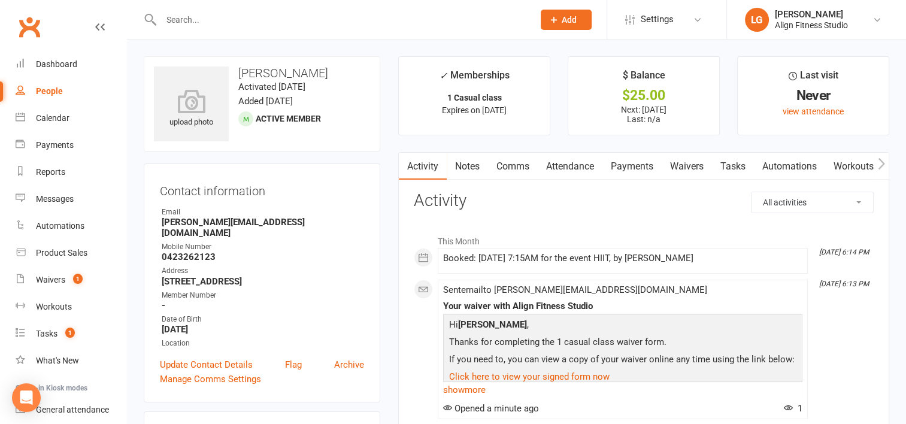
click at [214, 22] on input "text" at bounding box center [341, 19] width 368 height 17
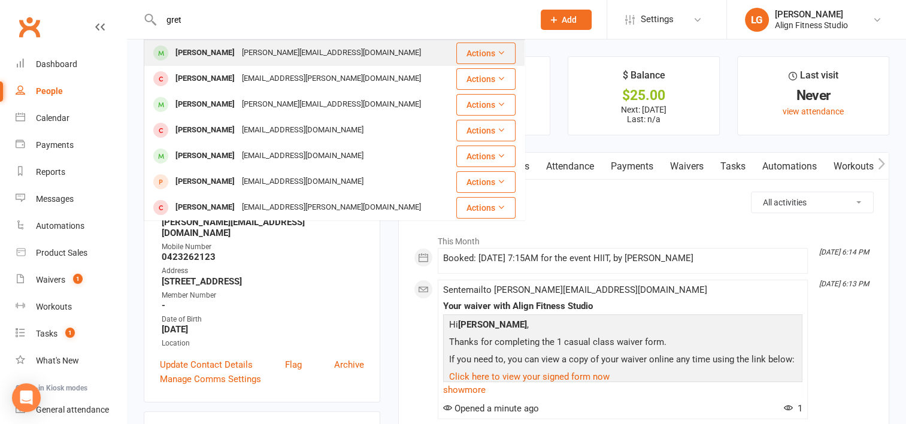
type input "gret"
click at [214, 61] on div "Greta Taine" at bounding box center [205, 52] width 66 height 17
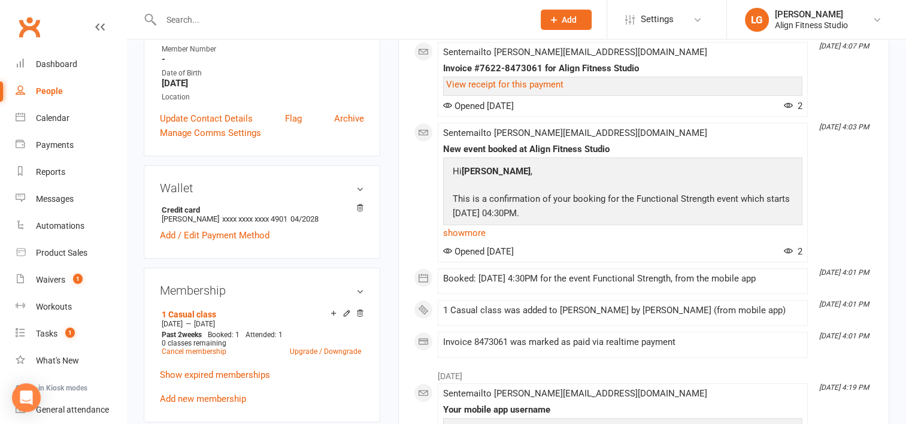
scroll to position [249, 0]
click at [191, 369] on link "Show expired memberships" at bounding box center [215, 374] width 110 height 11
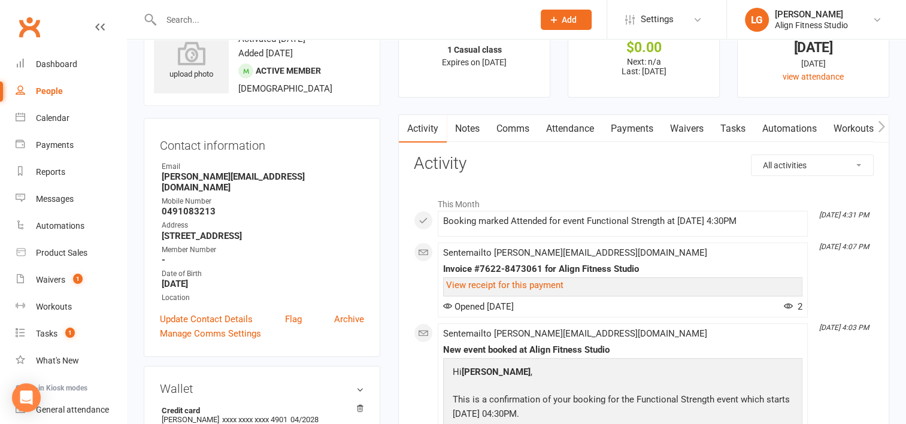
scroll to position [0, 0]
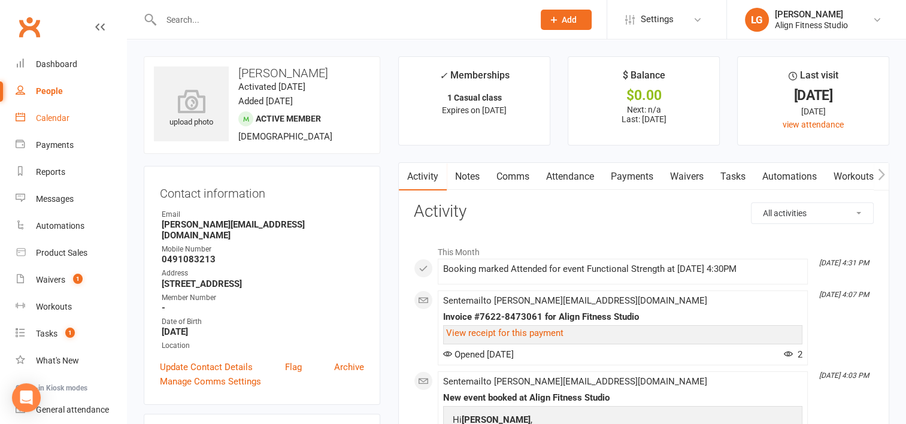
click at [59, 122] on div "Calendar" at bounding box center [53, 118] width 34 height 10
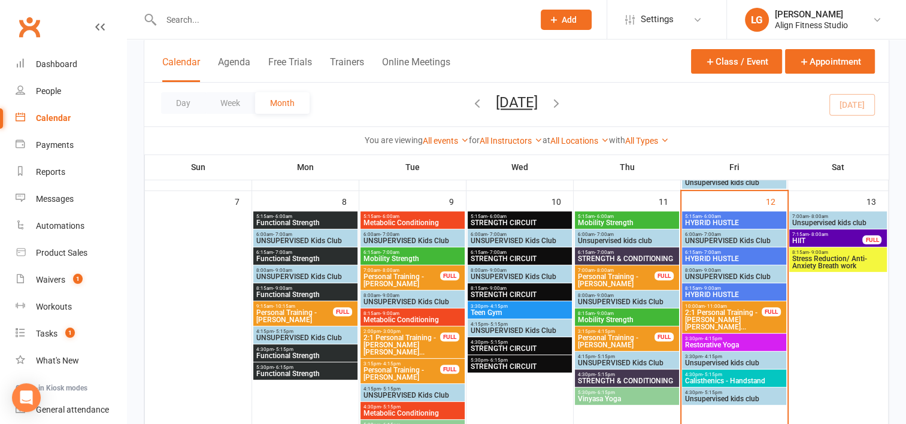
scroll to position [297, 0]
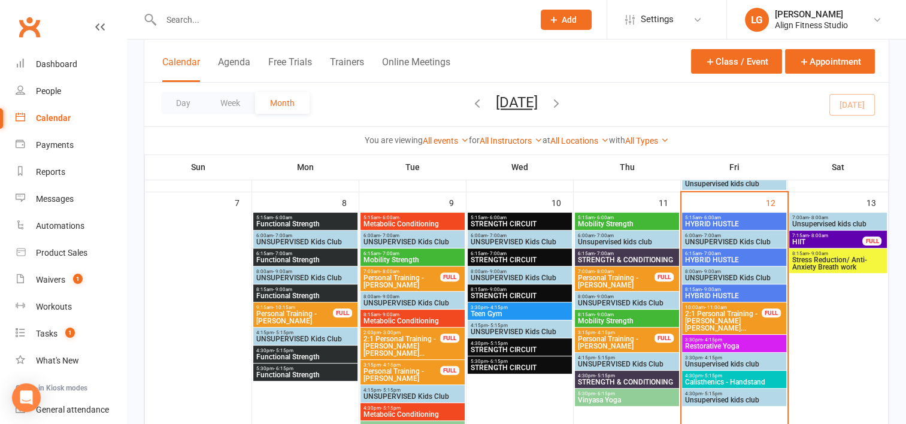
click at [827, 262] on span "Stress Reduction/ Anti-Anxiety Breath work" at bounding box center [837, 263] width 93 height 14
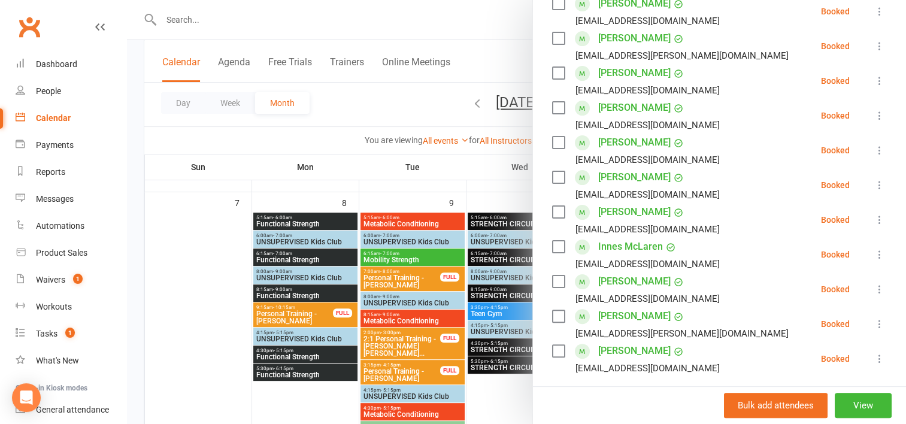
scroll to position [339, 0]
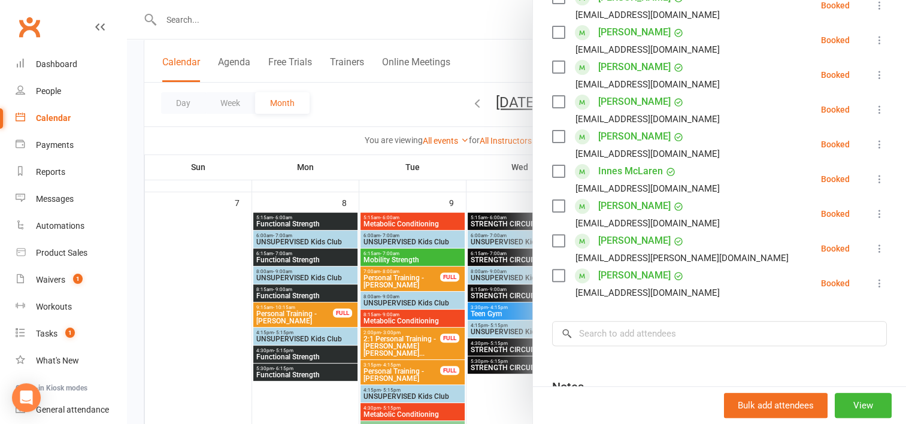
click at [450, 164] on div at bounding box center [516, 212] width 779 height 424
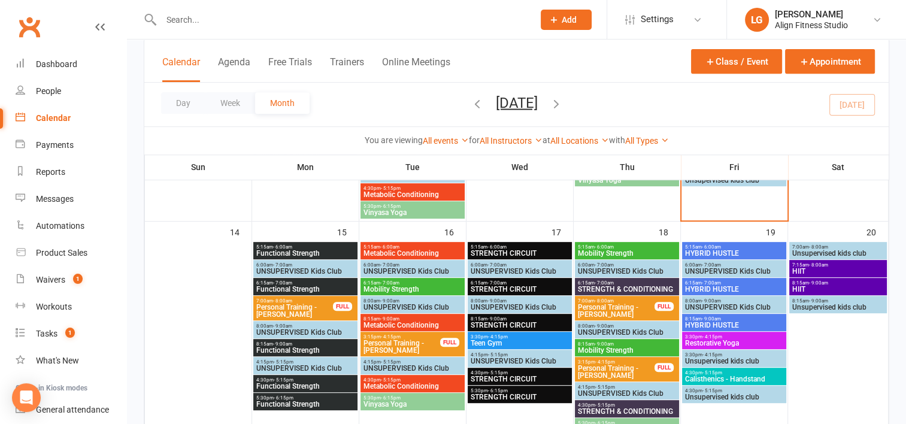
scroll to position [517, 0]
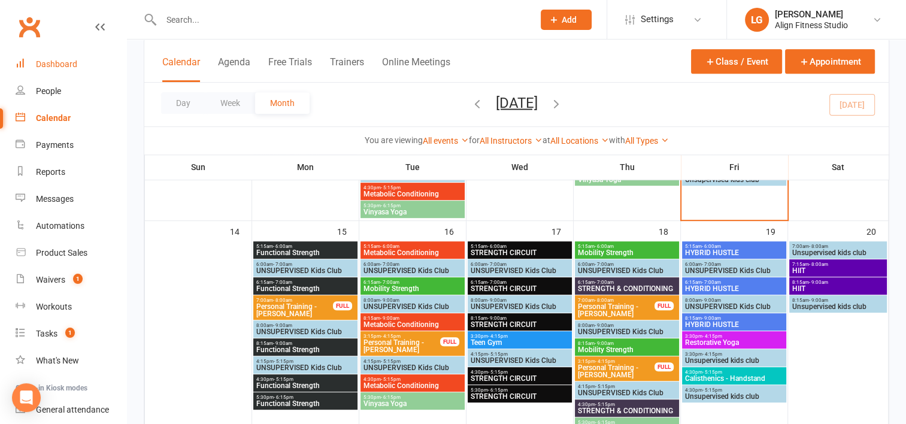
click at [45, 60] on div "Dashboard" at bounding box center [56, 64] width 41 height 10
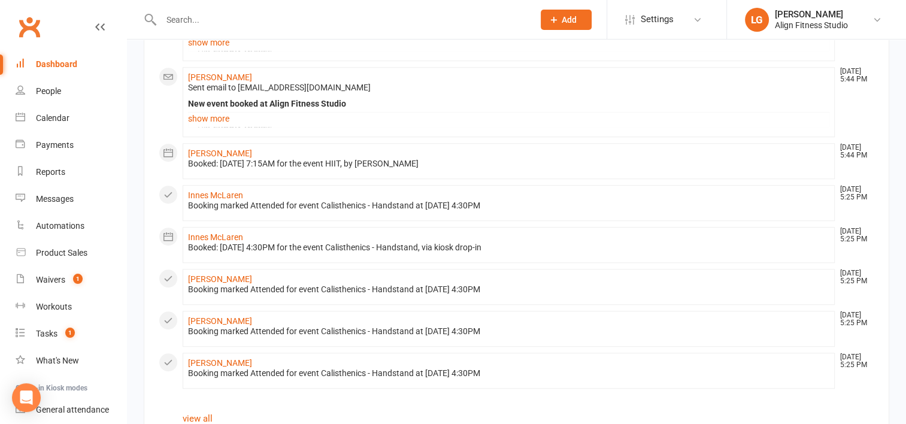
scroll to position [788, 0]
click at [54, 118] on div "Calendar" at bounding box center [53, 118] width 34 height 10
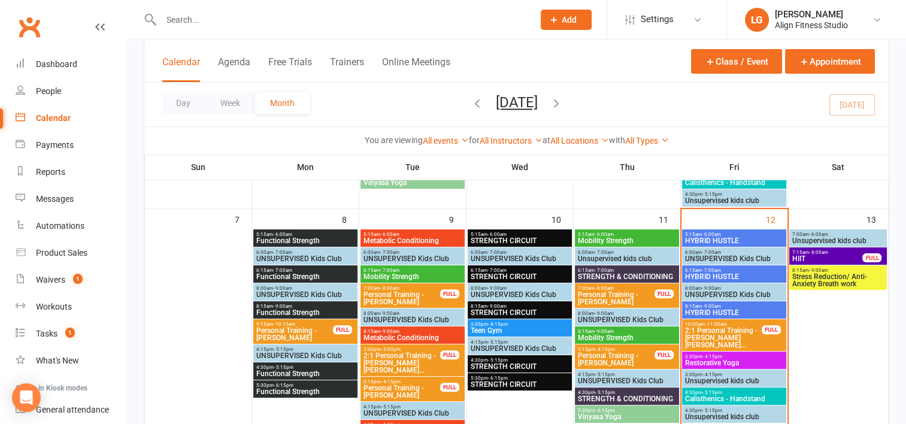
scroll to position [289, 0]
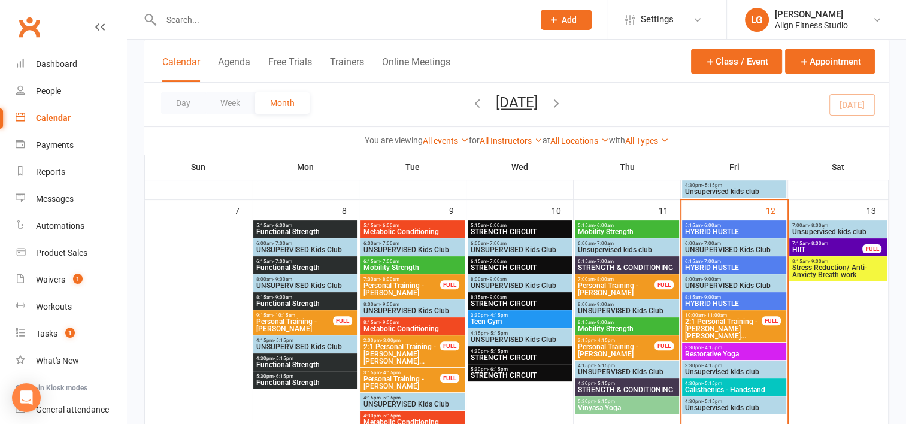
click at [728, 230] on span "HYBRID HUSTLE" at bounding box center [733, 231] width 99 height 7
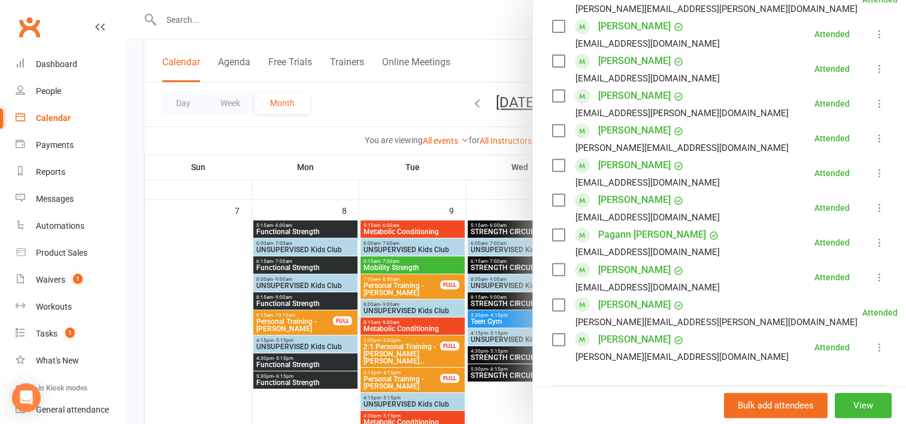
scroll to position [581, 0]
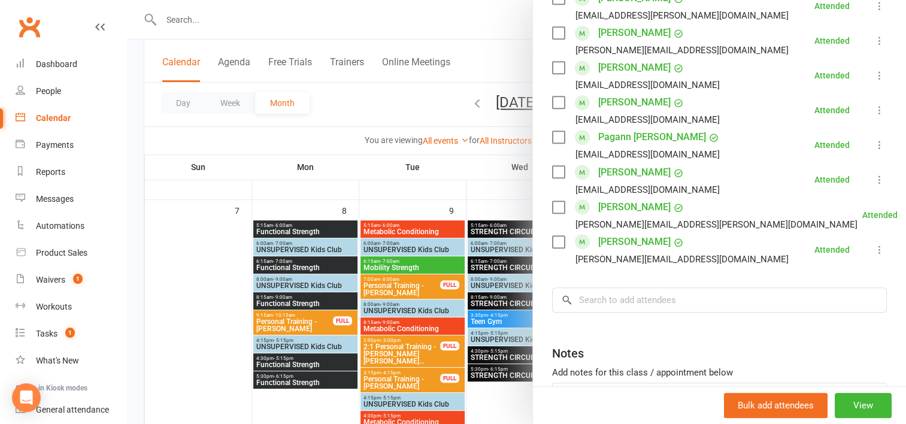
click at [498, 211] on div at bounding box center [516, 212] width 779 height 424
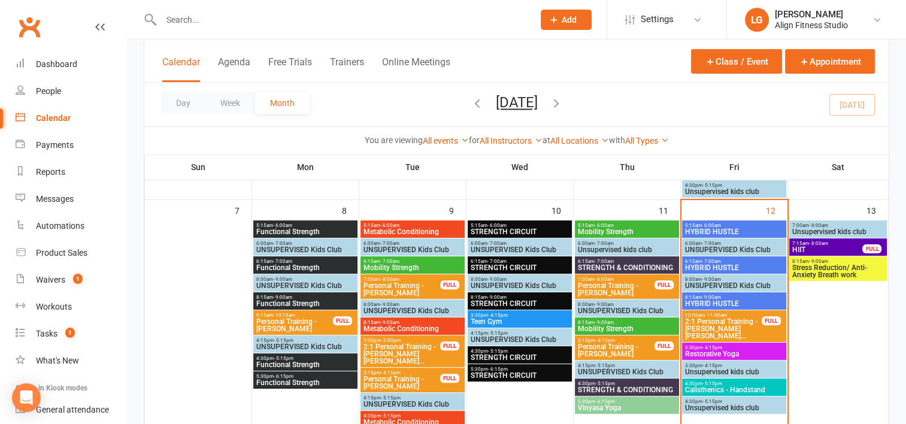
click at [711, 262] on span "- 7:00am" at bounding box center [711, 261] width 19 height 5
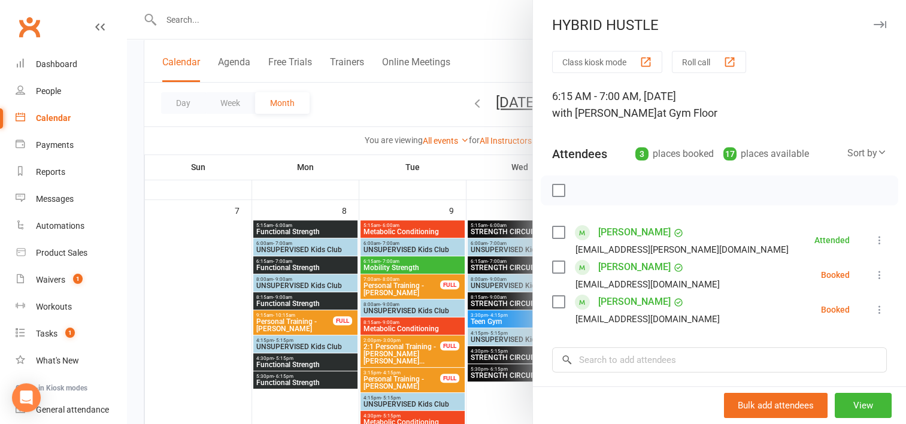
click at [873, 276] on icon at bounding box center [879, 275] width 12 height 12
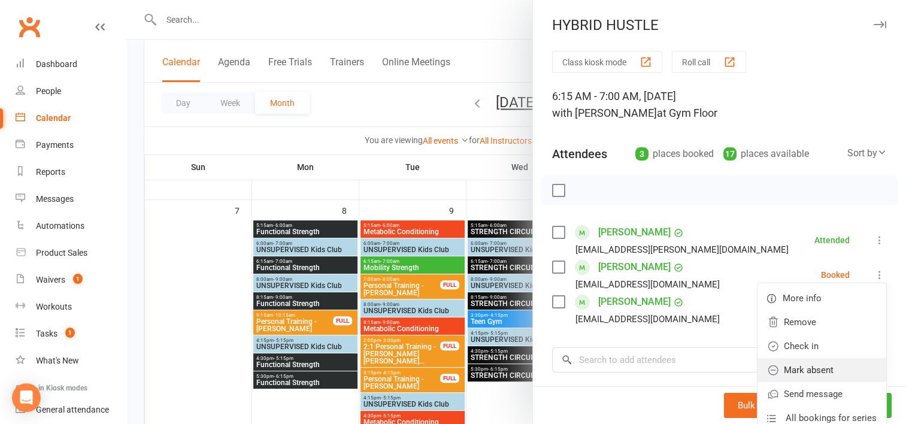
click at [814, 365] on link "Mark absent" at bounding box center [821, 370] width 129 height 24
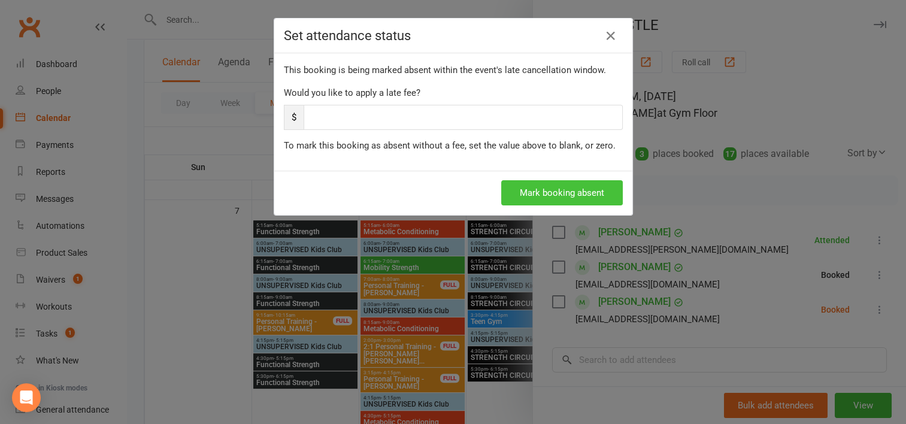
click at [570, 192] on button "Mark booking absent" at bounding box center [562, 192] width 122 height 25
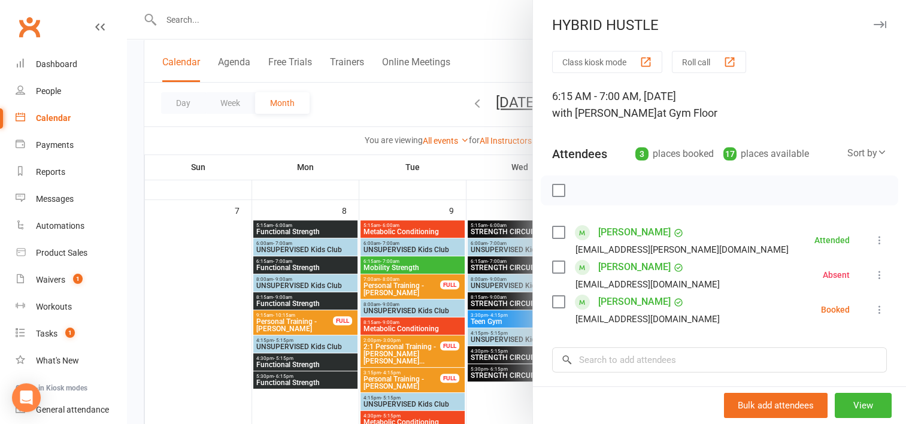
click at [627, 297] on link "Elise O’Sullivan" at bounding box center [634, 301] width 72 height 19
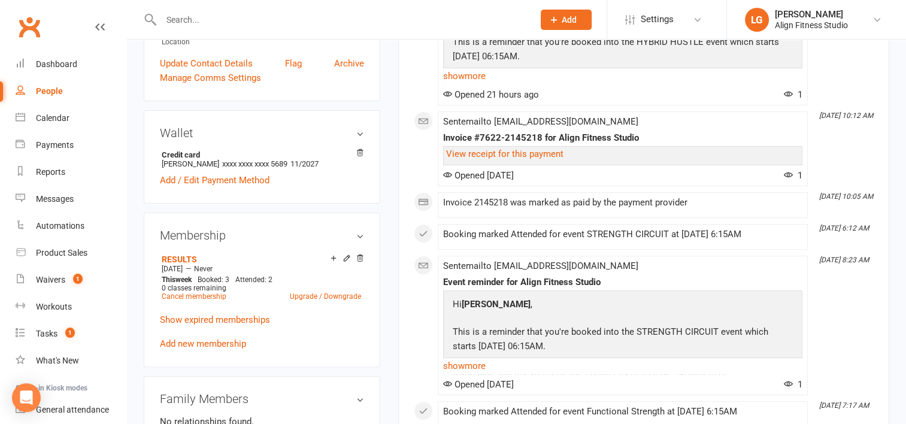
scroll to position [360, 0]
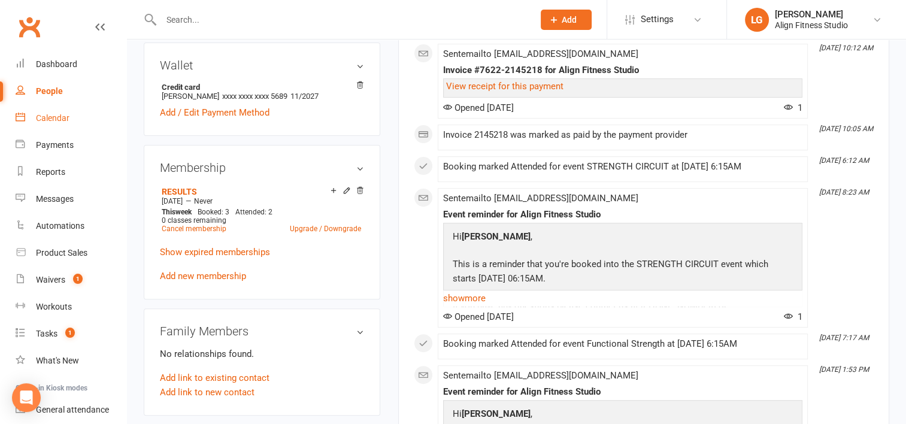
click at [55, 122] on div "Calendar" at bounding box center [53, 118] width 34 height 10
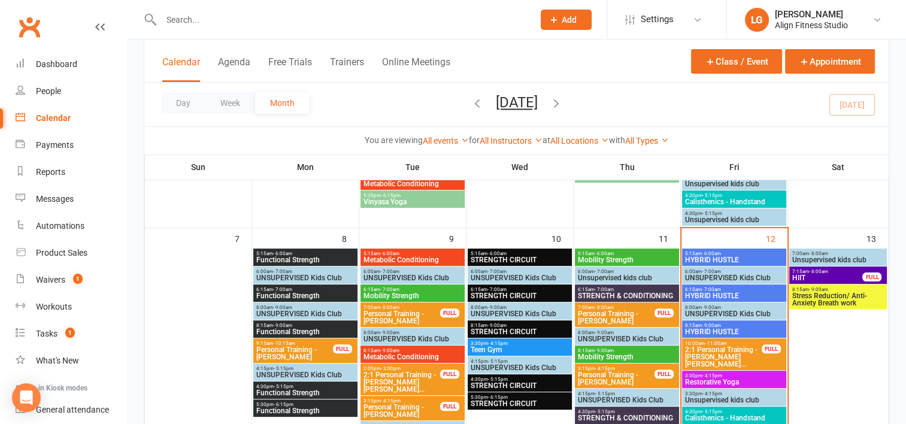
scroll to position [280, 0]
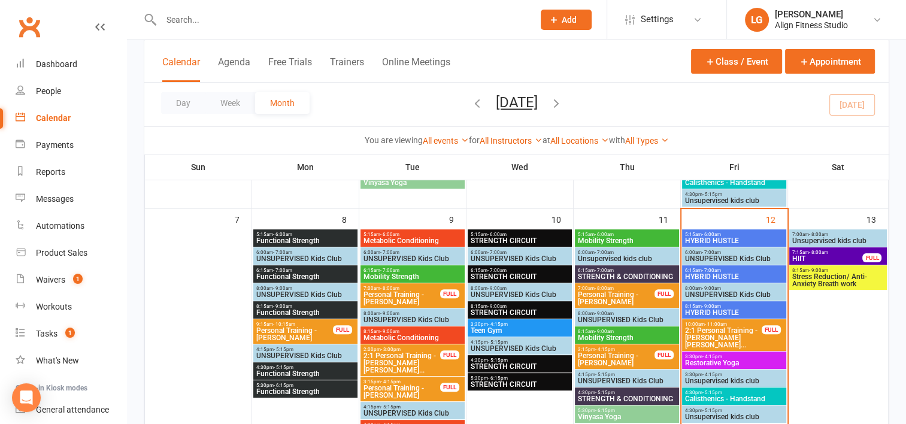
click at [723, 275] on span "HYBRID HUSTLE" at bounding box center [733, 276] width 99 height 7
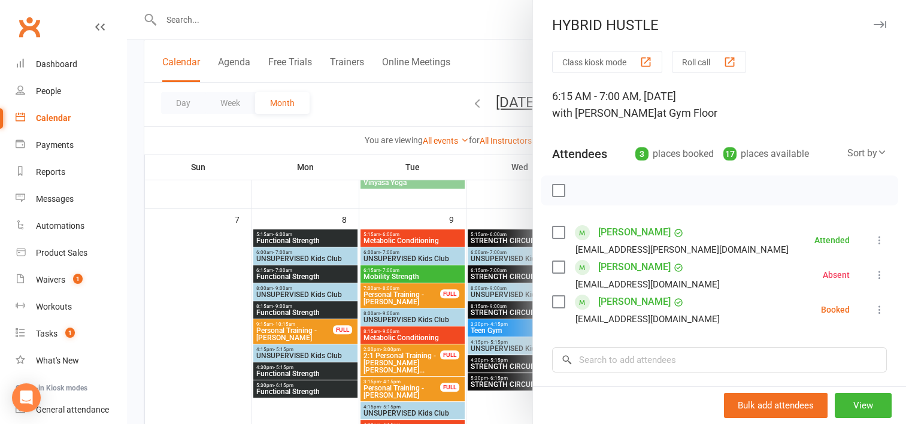
click at [873, 309] on icon at bounding box center [879, 310] width 12 height 12
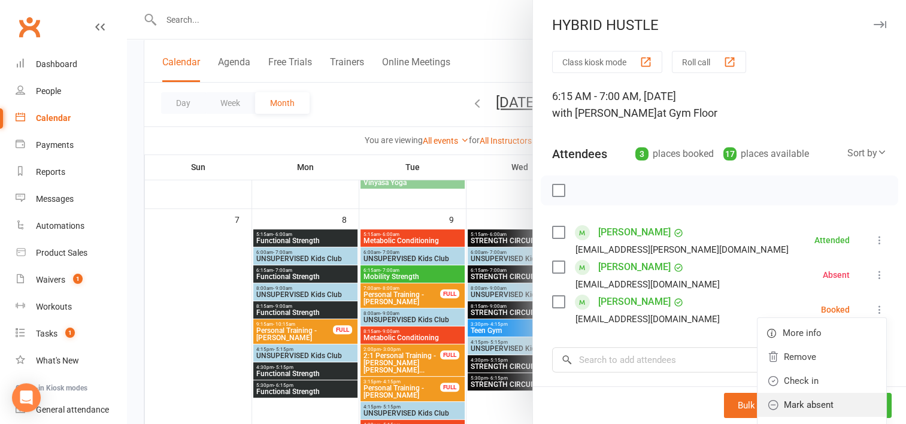
click at [802, 405] on link "Mark absent" at bounding box center [821, 405] width 129 height 24
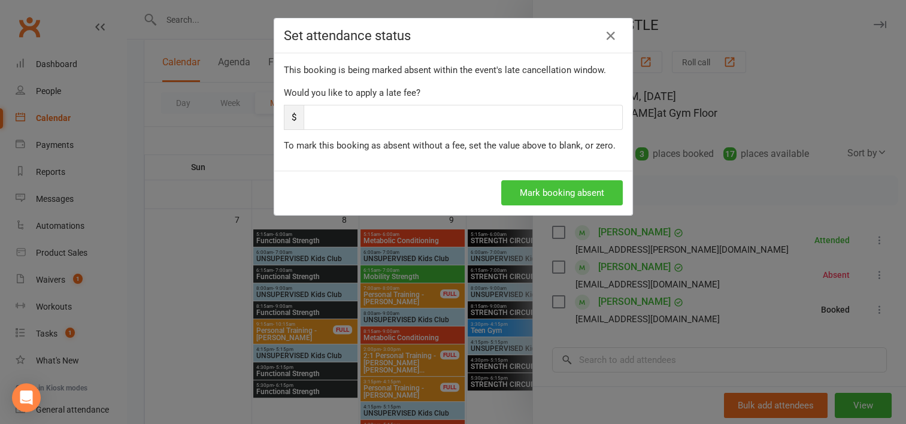
click at [536, 189] on button "Mark booking absent" at bounding box center [562, 192] width 122 height 25
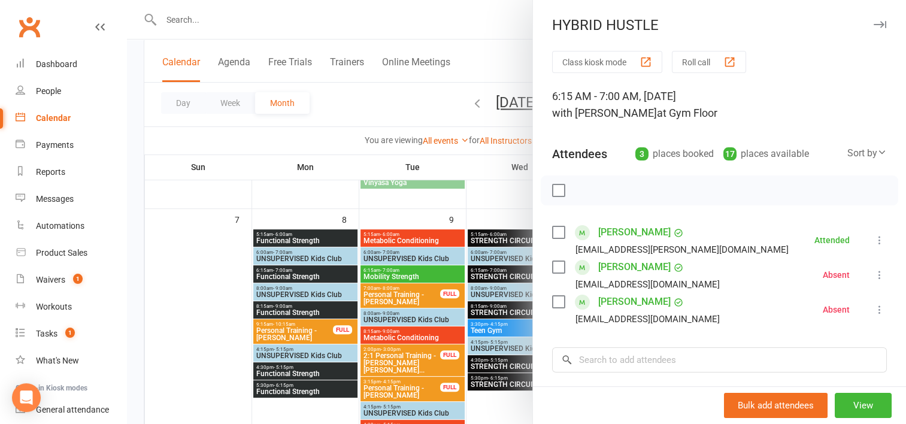
click at [624, 301] on link "Elise O’Sullivan" at bounding box center [634, 301] width 72 height 19
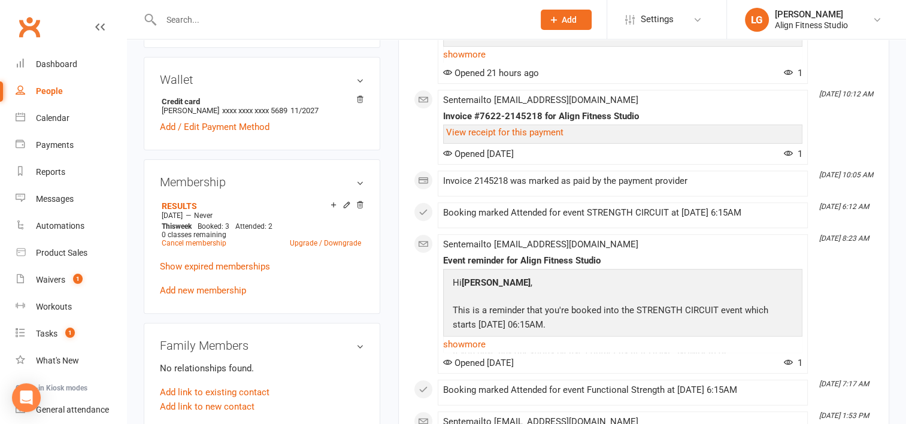
scroll to position [359, 0]
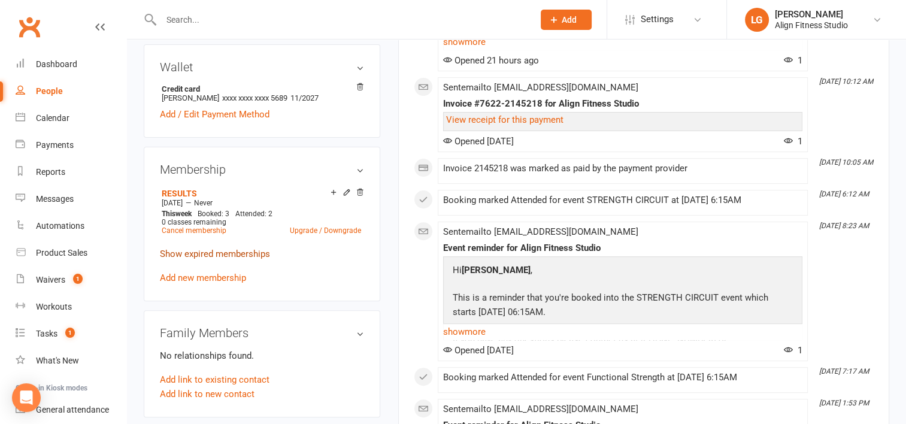
click at [220, 257] on link "Show expired memberships" at bounding box center [215, 253] width 110 height 11
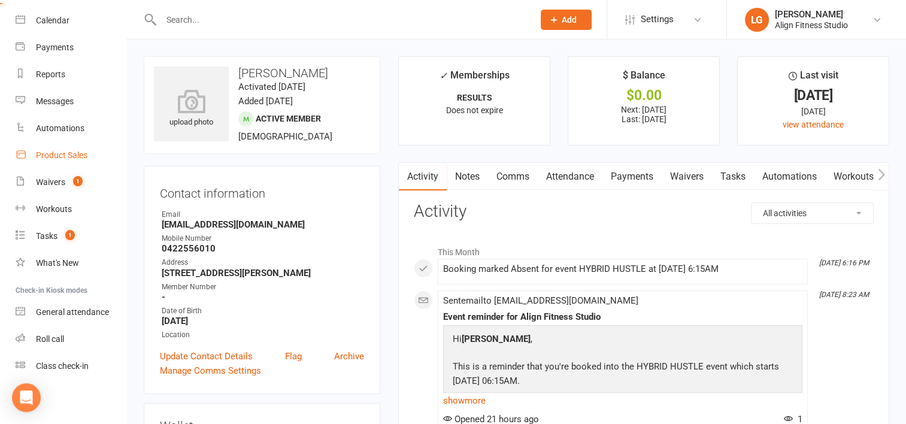
scroll to position [0, 0]
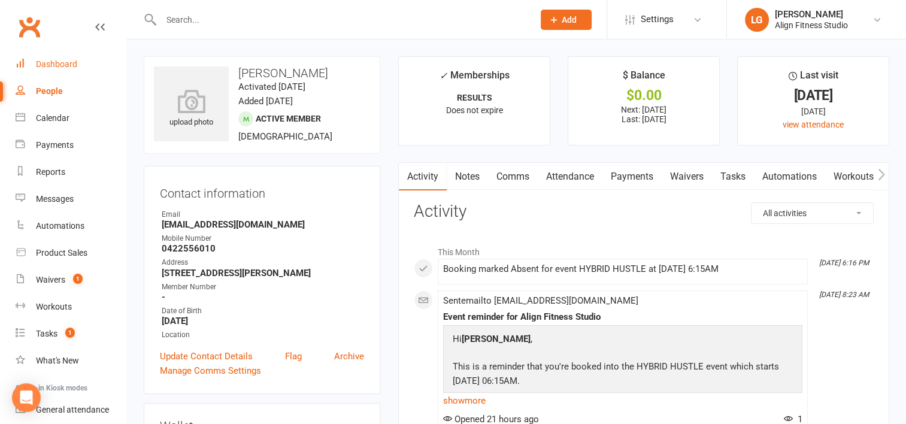
click at [57, 68] on div "Dashboard" at bounding box center [56, 64] width 41 height 10
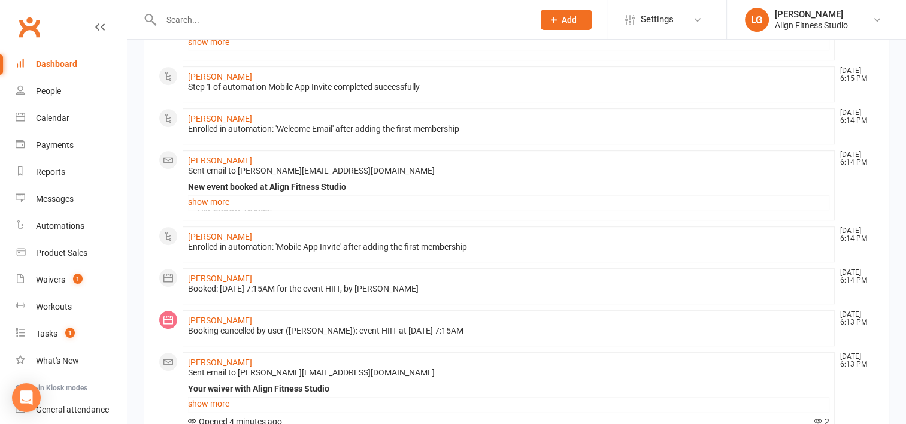
scroll to position [613, 0]
click at [48, 119] on div "Calendar" at bounding box center [53, 118] width 34 height 10
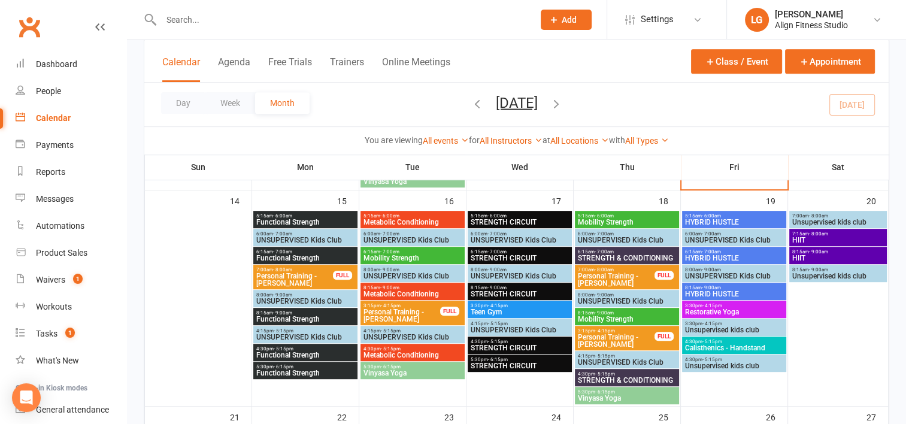
scroll to position [553, 0]
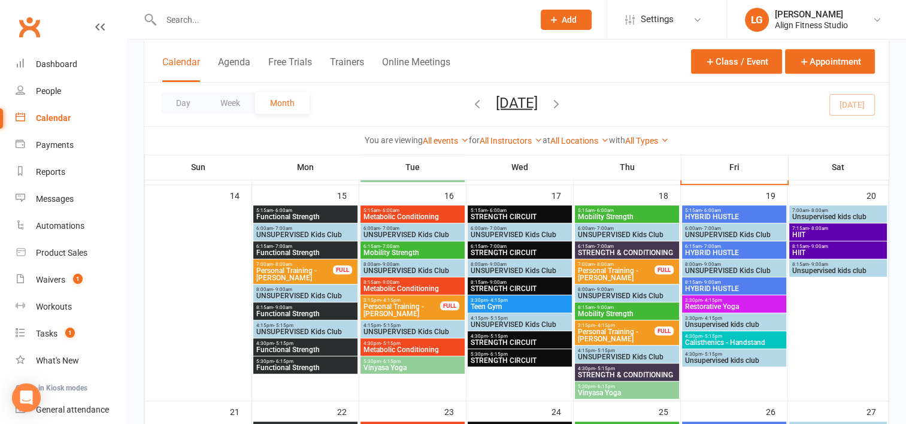
click at [292, 217] on span "Functional Strength" at bounding box center [305, 216] width 99 height 7
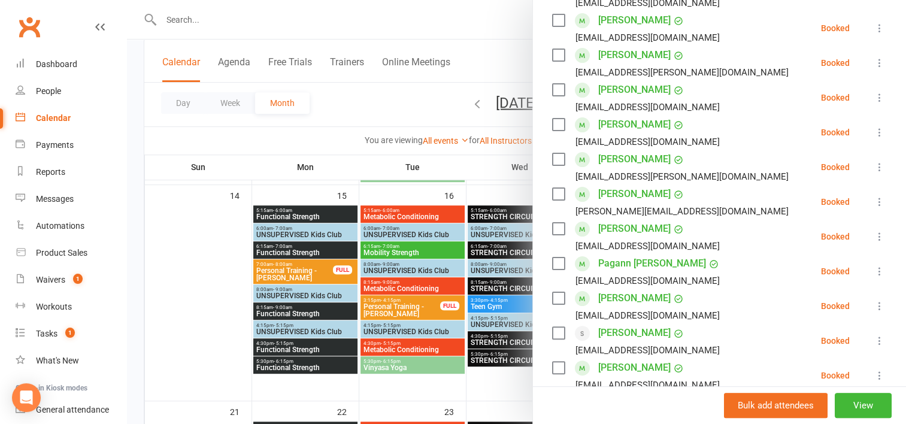
scroll to position [284, 0]
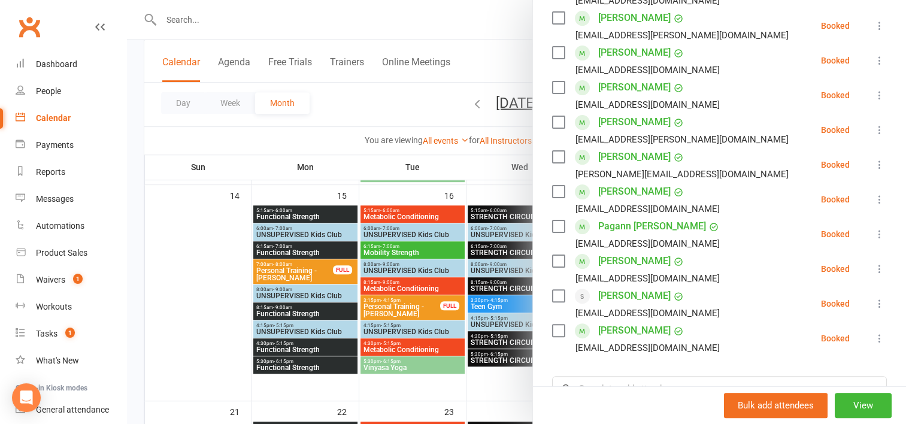
click at [287, 357] on div at bounding box center [516, 212] width 779 height 424
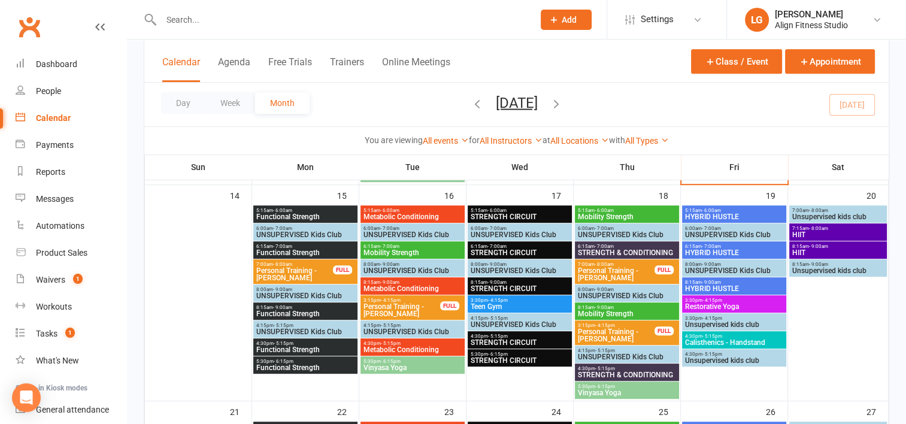
click at [287, 359] on span "- 6:15pm" at bounding box center [284, 361] width 20 height 5
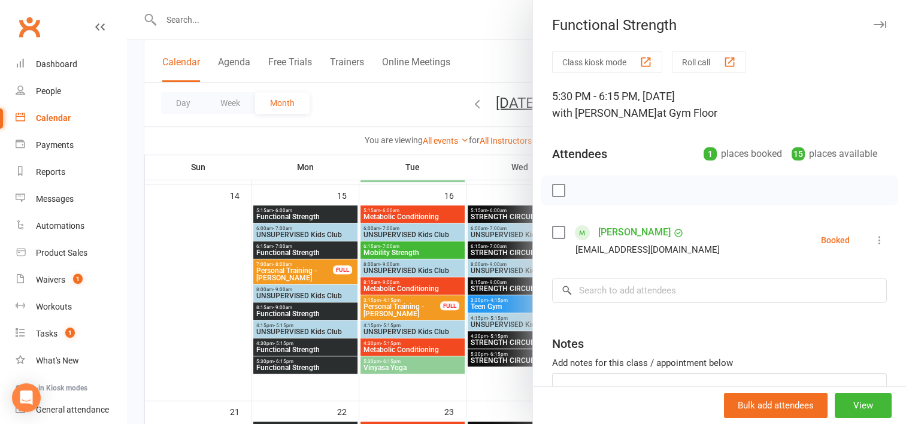
click at [285, 342] on div at bounding box center [516, 212] width 779 height 424
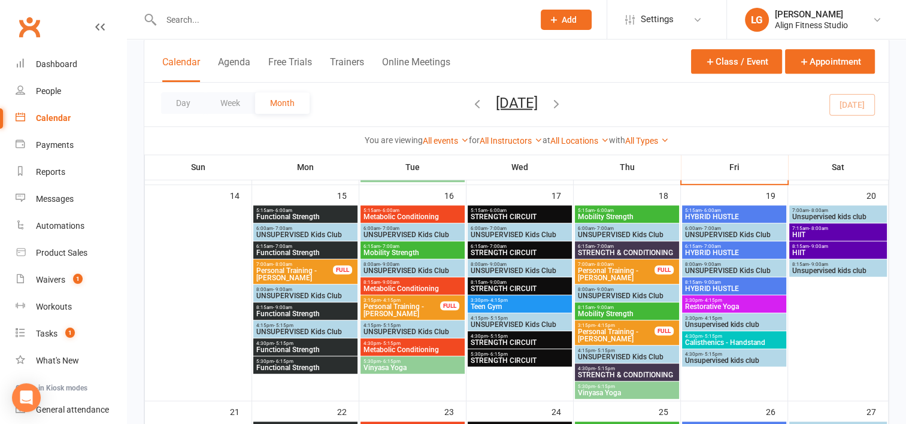
click at [285, 342] on span "- 5:15pm" at bounding box center [284, 343] width 20 height 5
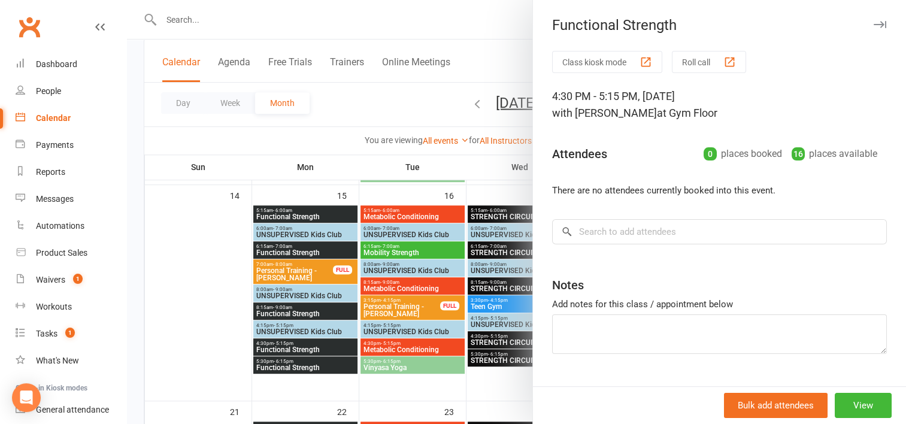
click at [370, 344] on div at bounding box center [516, 212] width 779 height 424
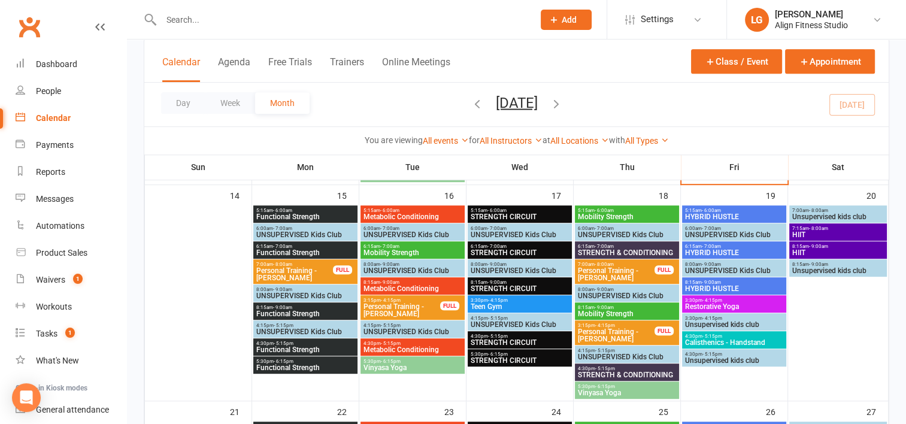
click at [370, 346] on span "Metabolic Conditioning" at bounding box center [412, 349] width 99 height 7
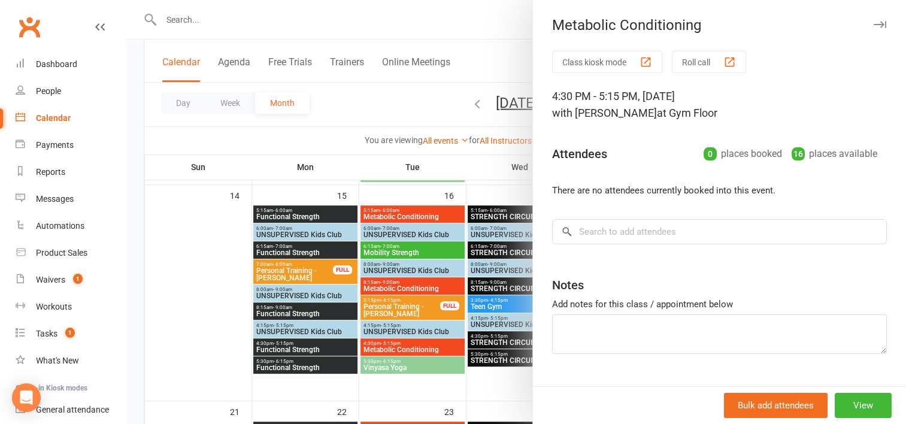
click at [378, 366] on div at bounding box center [516, 212] width 779 height 424
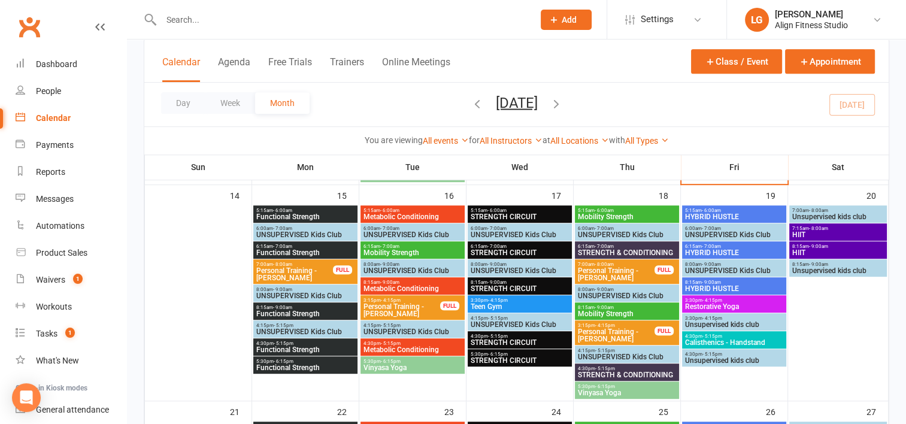
click at [378, 366] on span "Vinyasa Yoga" at bounding box center [412, 367] width 99 height 7
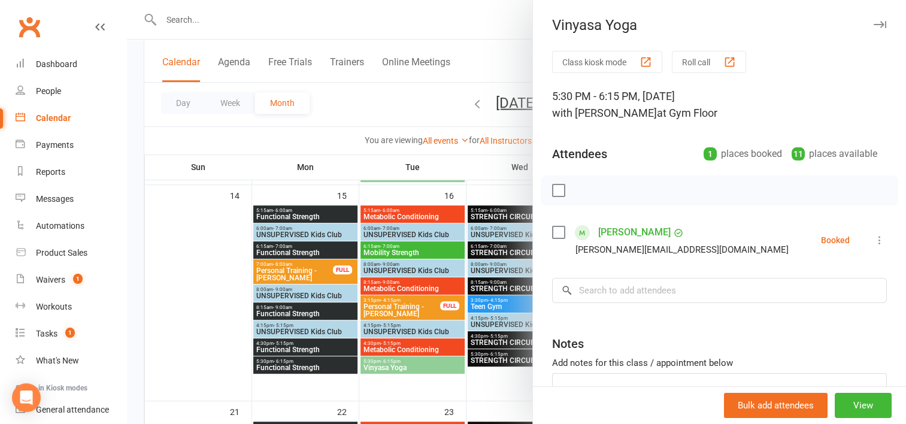
click at [390, 390] on div at bounding box center [516, 212] width 779 height 424
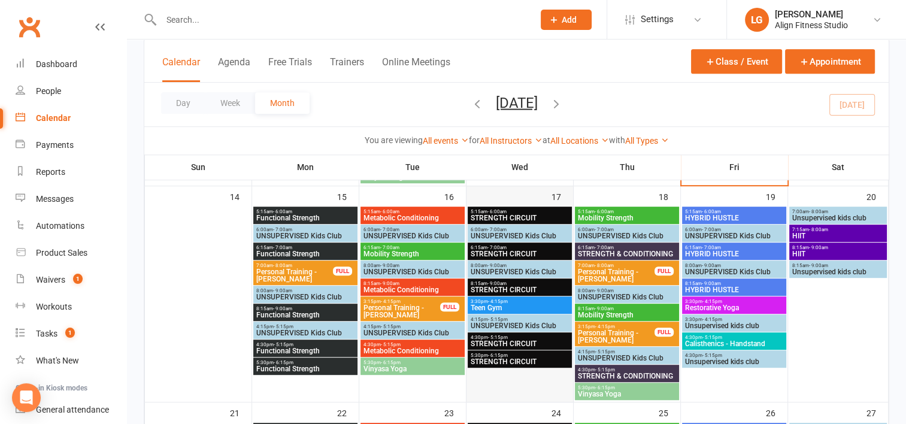
scroll to position [551, 0]
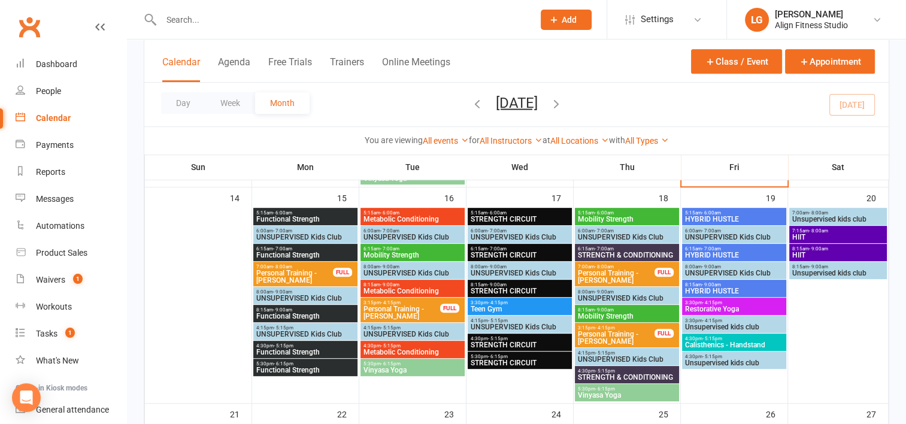
click at [815, 228] on span "- 8:00am" at bounding box center [818, 230] width 19 height 5
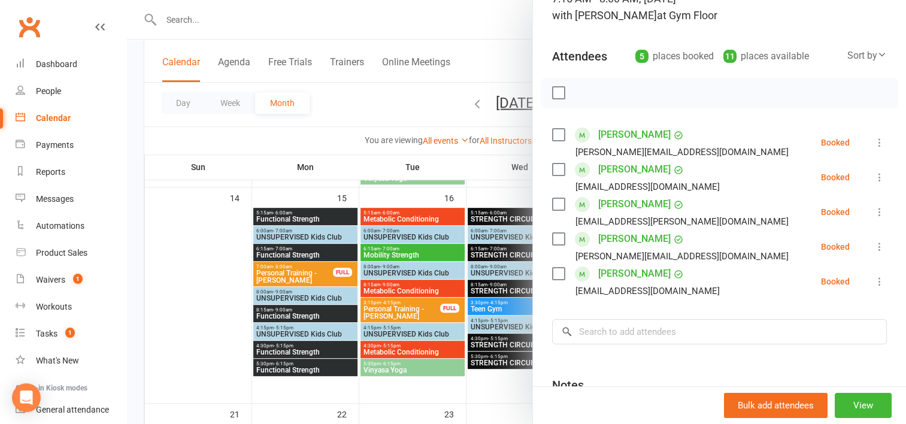
scroll to position [109, 0]
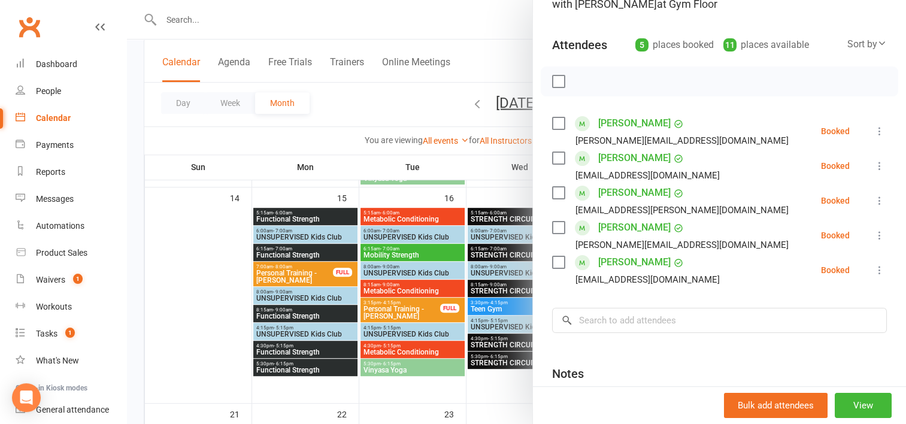
click at [440, 172] on div at bounding box center [516, 212] width 779 height 424
